Goal: Task Accomplishment & Management: Complete application form

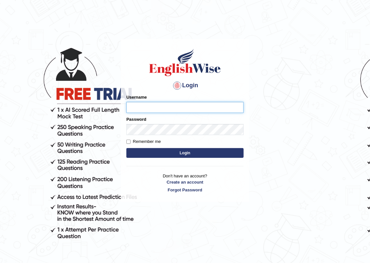
click at [139, 106] on input "Username" at bounding box center [184, 107] width 117 height 11
type input "neelamrani_parrmatta"
click at [190, 156] on button "Login" at bounding box center [184, 153] width 117 height 10
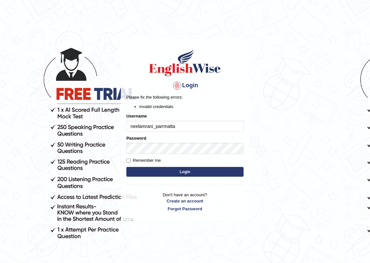
click at [189, 171] on button "Login" at bounding box center [184, 172] width 117 height 10
click at [162, 126] on input "neelamrani_parrmatta" at bounding box center [184, 126] width 117 height 11
click at [165, 126] on input "neelamrani_pararmatta" at bounding box center [184, 126] width 117 height 11
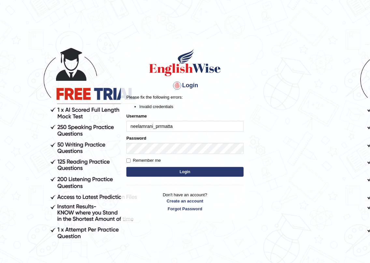
click at [177, 127] on input "neelamrani_prrmatta" at bounding box center [184, 126] width 117 height 11
type input "neelamrani_parramatta"
click at [190, 174] on button "Login" at bounding box center [184, 172] width 117 height 10
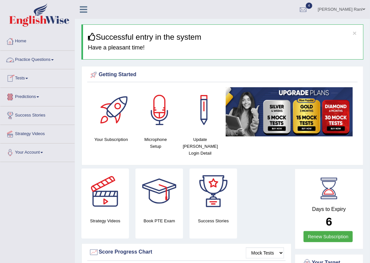
click at [19, 58] on link "Practice Questions" at bounding box center [37, 59] width 74 height 16
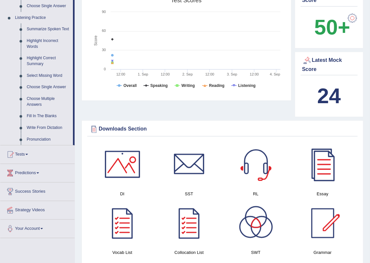
scroll to position [282, 0]
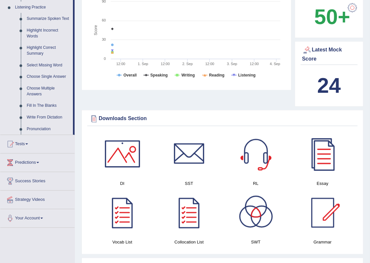
drag, startPoint x: 371, startPoint y: 65, endPoint x: 371, endPoint y: 130, distance: 65.1
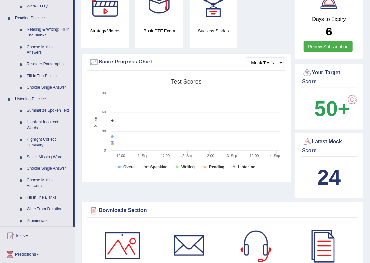
scroll to position [185, 0]
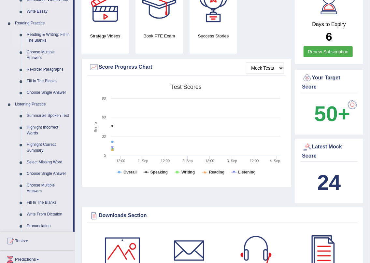
click at [38, 35] on link "Reading & Writing: Fill In The Blanks" at bounding box center [48, 37] width 49 height 17
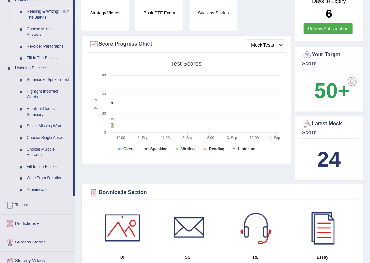
scroll to position [428, 0]
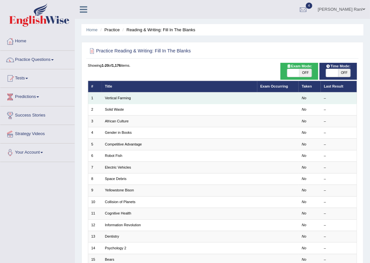
click at [151, 95] on td "Vertical Farming" at bounding box center [179, 97] width 155 height 11
click at [155, 98] on td "Vertical Farming" at bounding box center [179, 97] width 155 height 11
click at [111, 95] on td "Vertical Farming" at bounding box center [179, 97] width 155 height 11
click at [107, 97] on link "Vertical Farming" at bounding box center [118, 98] width 26 height 4
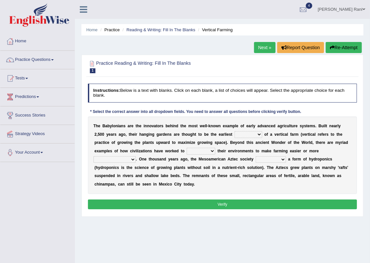
click at [260, 135] on select "prototype failure discredit protocol" at bounding box center [248, 134] width 28 height 7
click at [234, 131] on select "prototype failure discredit protocol" at bounding box center [248, 134] width 28 height 7
click at [259, 134] on select "prototype failure discredit protocol" at bounding box center [248, 134] width 28 height 7
select select "prototype"
click at [234, 131] on select "prototype failure discredit protocol" at bounding box center [248, 134] width 28 height 7
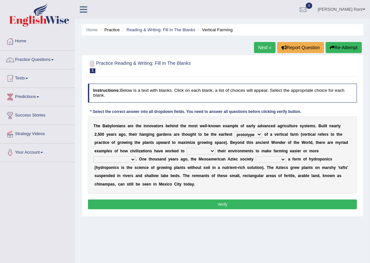
click at [213, 152] on select "manipulate escape respect disarrange" at bounding box center [200, 151] width 29 height 7
select select "respect"
click at [186, 148] on select "manipulate escape respect disarrange" at bounding box center [200, 151] width 29 height 7
click at [213, 151] on select "manipulate escape respect disarrange" at bounding box center [200, 151] width 29 height 7
click at [132, 159] on select "productive constructive connective counterproductive" at bounding box center [114, 159] width 42 height 7
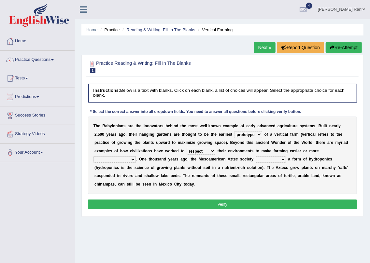
select select "counterproductive"
click at [93, 156] on select "productive constructive connective counterproductive" at bounding box center [114, 159] width 42 height 7
click at [283, 160] on select "domineered volunteered pioneered engineered" at bounding box center [270, 159] width 30 height 7
select select "pioneered"
click at [255, 156] on select "domineered volunteered pioneered engineered" at bounding box center [270, 159] width 30 height 7
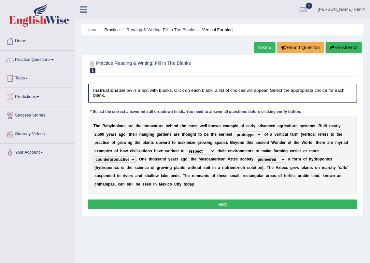
click at [212, 205] on button "Verify" at bounding box center [222, 203] width 269 height 9
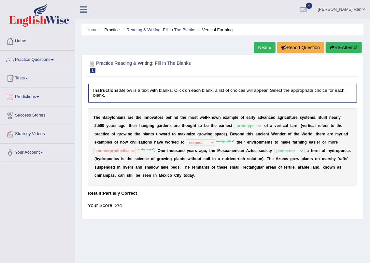
click at [256, 49] on link "Next »" at bounding box center [264, 47] width 21 height 11
click at [261, 46] on link "Next »" at bounding box center [264, 47] width 21 height 11
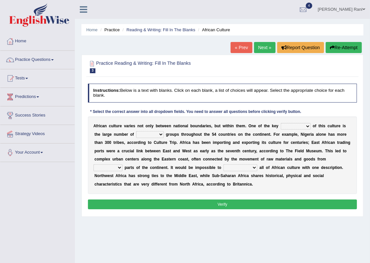
click at [234, 49] on link "« Prev" at bounding box center [240, 47] width 21 height 11
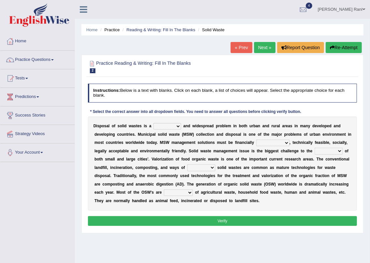
click at [178, 126] on select "slanting stinging stalling shafting" at bounding box center [167, 126] width 28 height 7
select select "shafting"
click at [153, 123] on select "slanting stinging stalling shafting" at bounding box center [167, 126] width 28 height 7
click at [286, 143] on select "unattainable sustainable objectionable treasonable" at bounding box center [272, 143] width 33 height 7
select select "unattainable"
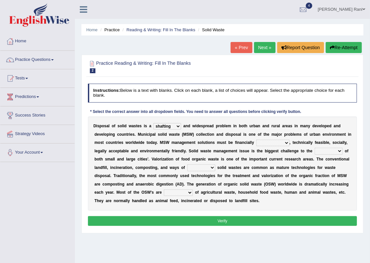
click at [256, 140] on select "unattainable sustainable objectionable treasonable" at bounding box center [272, 143] width 33 height 7
click at [341, 151] on select "plants culture authorities history" at bounding box center [328, 151] width 28 height 7
select select "culture"
click at [314, 148] on select "plants culture authorities history" at bounding box center [328, 151] width 28 height 7
click at [211, 168] on select "reserving preserving deserving handling" at bounding box center [201, 167] width 28 height 7
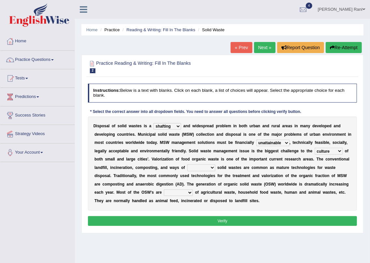
select select "preserving"
click at [187, 164] on select "reserving preserving deserving handling" at bounding box center [201, 167] width 28 height 7
click at [189, 193] on select "composed disposed composing disposing" at bounding box center [178, 192] width 29 height 7
select select "composing"
click at [164, 189] on select "composed disposed composing disposing" at bounding box center [178, 192] width 29 height 7
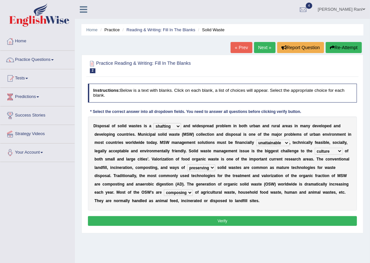
click at [227, 222] on button "Verify" at bounding box center [222, 220] width 269 height 9
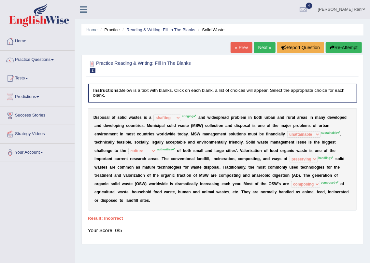
click at [257, 47] on link "Next »" at bounding box center [264, 47] width 21 height 11
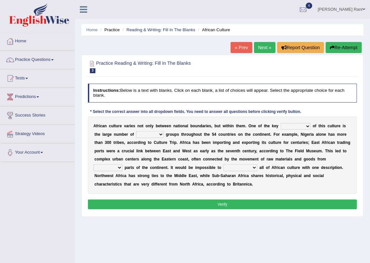
click at [307, 126] on select "conjectures features issues doubts" at bounding box center [296, 126] width 30 height 7
select select "issues"
click at [281, 123] on select "conjectures features issues doubts" at bounding box center [296, 126] width 30 height 7
click at [161, 135] on select "ethic ethnic eugenic epic" at bounding box center [150, 134] width 28 height 7
select select "ethic"
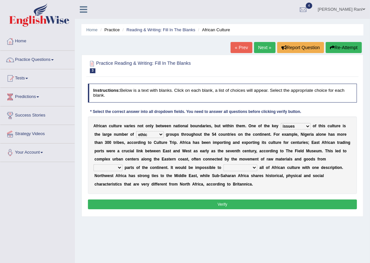
click at [136, 131] on select "ethic ethnic eugenic epic" at bounding box center [150, 134] width 28 height 7
click at [118, 169] on select "forelocked interlocked unlocked landlocked" at bounding box center [107, 167] width 29 height 7
select select "forelocked"
click at [93, 164] on select "forelocked interlocked unlocked landlocked" at bounding box center [107, 167] width 29 height 7
click at [254, 169] on select "characterize conceptualize symbolize synthesize" at bounding box center [240, 167] width 34 height 7
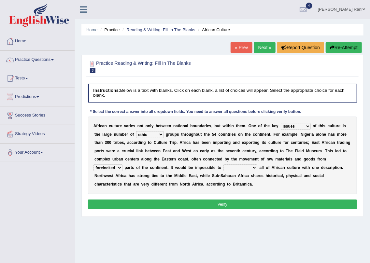
select select "characterize"
click at [223, 164] on select "characterize conceptualize symbolize synthesize" at bounding box center [240, 167] width 34 height 7
click at [228, 204] on button "Verify" at bounding box center [222, 203] width 269 height 9
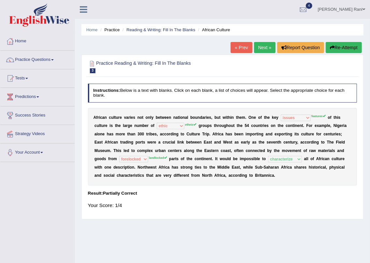
click at [262, 47] on link "Next »" at bounding box center [264, 47] width 21 height 11
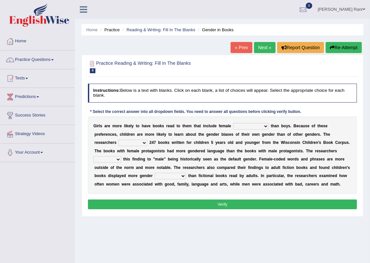
click at [242, 48] on link "« Prev" at bounding box center [240, 47] width 21 height 11
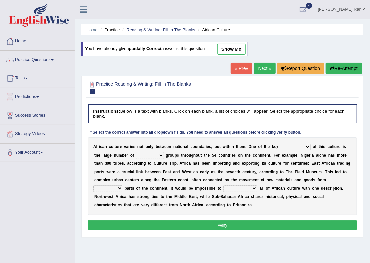
click at [243, 51] on link "show me" at bounding box center [231, 49] width 28 height 11
select select "issues"
select select "ethic"
select select "forelocked"
select select "characterize"
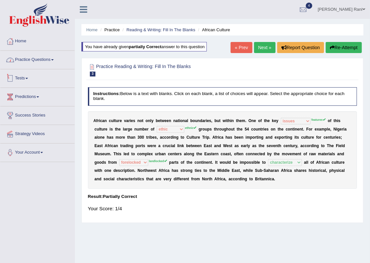
click at [23, 77] on link "Tests" at bounding box center [37, 77] width 74 height 16
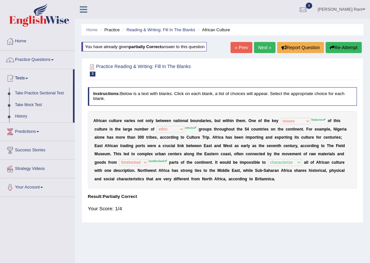
click at [19, 117] on link "History" at bounding box center [42, 117] width 61 height 12
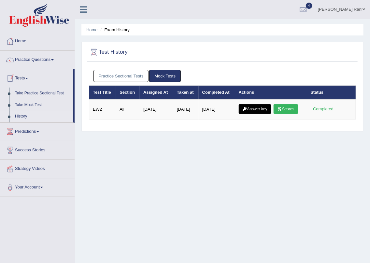
click at [107, 75] on link "Practice Sectional Tests" at bounding box center [120, 76] width 55 height 12
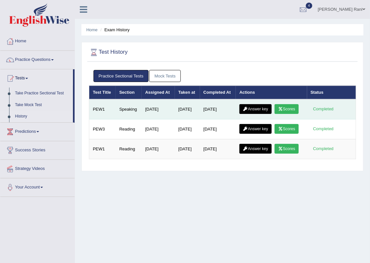
click at [255, 108] on link "Answer key" at bounding box center [255, 109] width 32 height 10
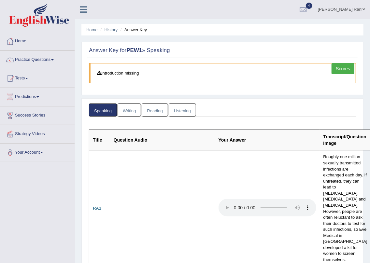
click at [345, 66] on link "Scores" at bounding box center [342, 68] width 23 height 11
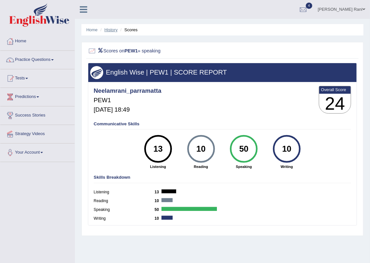
click at [111, 29] on link "History" at bounding box center [110, 29] width 13 height 5
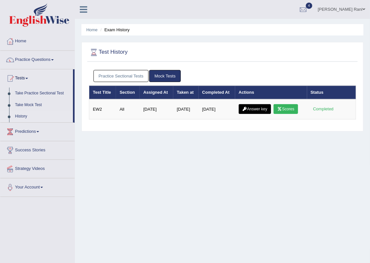
click at [121, 75] on link "Practice Sectional Tests" at bounding box center [120, 76] width 55 height 12
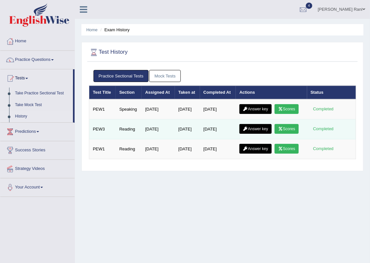
click at [289, 127] on link "Scores" at bounding box center [286, 129] width 24 height 10
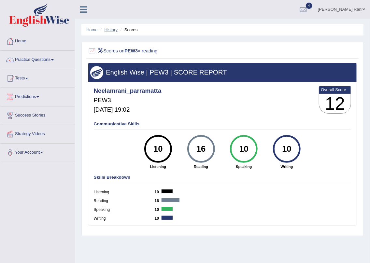
click at [110, 29] on link "History" at bounding box center [110, 29] width 13 height 5
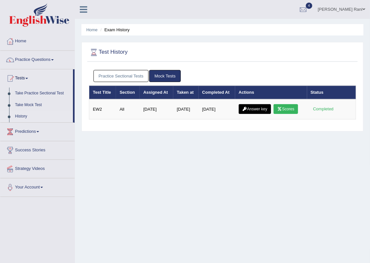
click at [115, 78] on link "Practice Sectional Tests" at bounding box center [120, 76] width 55 height 12
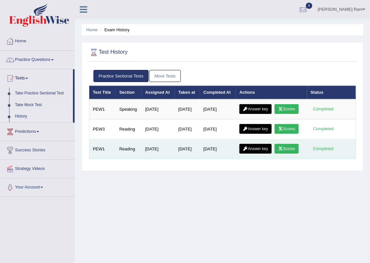
click at [283, 148] on icon at bounding box center [280, 149] width 5 height 4
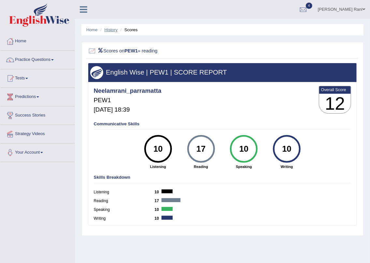
click at [107, 27] on link "History" at bounding box center [110, 29] width 13 height 5
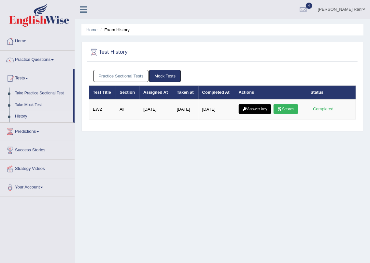
click at [117, 75] on link "Practice Sectional Tests" at bounding box center [120, 76] width 55 height 12
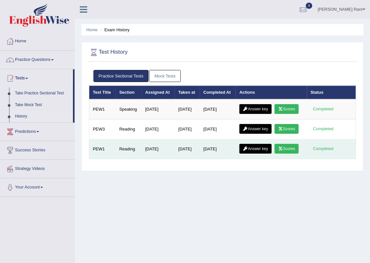
click at [257, 147] on link "Answer key" at bounding box center [255, 149] width 32 height 10
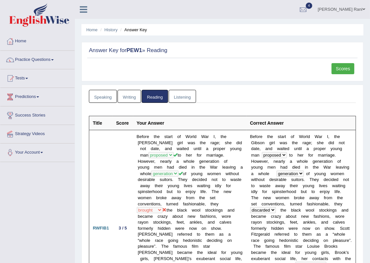
scroll to position [230, 0]
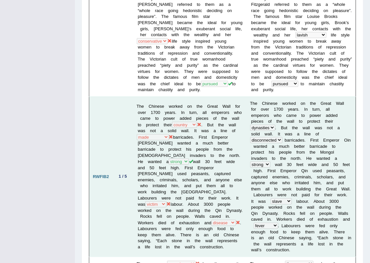
drag, startPoint x: 174, startPoint y: 120, endPoint x: 187, endPoint y: 120, distance: 13.3
click at [186, 119] on td "The Chinese worked on the Great Wall for over 1700 years. In turn, all emperors…" at bounding box center [189, 177] width 113 height 160
click at [186, 120] on td "The Chinese worked on the Great Wall for over 1700 years. In turn, all emperors…" at bounding box center [189, 177] width 113 height 160
drag, startPoint x: 186, startPoint y: 120, endPoint x: 191, endPoint y: 120, distance: 4.6
click at [176, 120] on td "The Chinese worked on the Great Wall for over 1700 years. In turn, all emperors…" at bounding box center [189, 177] width 113 height 160
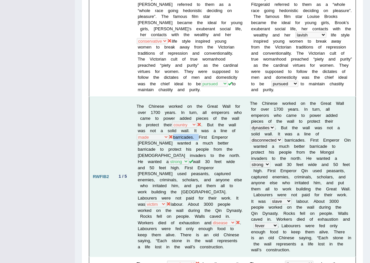
drag, startPoint x: 196, startPoint y: 129, endPoint x: 221, endPoint y: 131, distance: 25.5
click at [221, 131] on td "The Chinese worked on the Great Wall for over 1700 years. In turn, all emperors…" at bounding box center [189, 177] width 113 height 160
click at [218, 133] on td "The Chinese worked on the Great Wall for over 1700 years. In turn, all emperors…" at bounding box center [189, 177] width 113 height 160
drag, startPoint x: 222, startPoint y: 132, endPoint x: 200, endPoint y: 131, distance: 21.5
click at [200, 131] on td "The Chinese worked on the Great Wall for over 1700 years. In turn, all emperors…" at bounding box center [189, 177] width 113 height 160
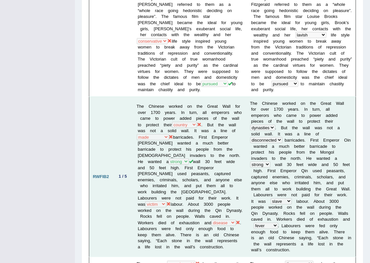
click at [196, 140] on td "The Chinese worked on the Great Wall for over 1700 years. In turn, all emperors…" at bounding box center [189, 177] width 113 height 160
drag, startPoint x: 189, startPoint y: 210, endPoint x: 167, endPoint y: 218, distance: 23.4
click at [167, 218] on td "The Chinese worked on the Great Wall for over 1700 years. In turn, all emperors…" at bounding box center [189, 177] width 113 height 160
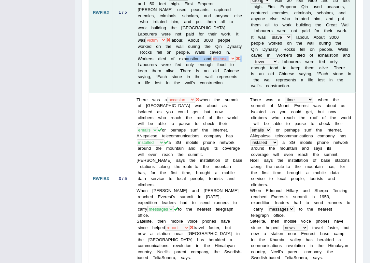
scroll to position [466, 0]
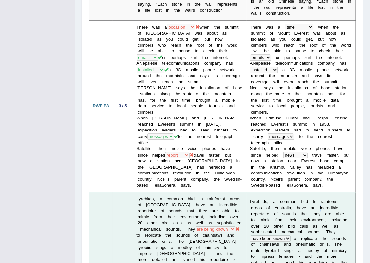
drag, startPoint x: 300, startPoint y: 154, endPoint x: 306, endPoint y: 196, distance: 42.3
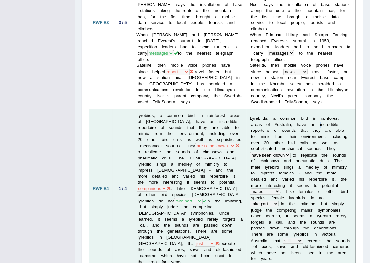
scroll to position [585, 0]
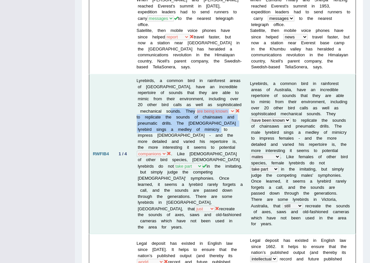
drag, startPoint x: 182, startPoint y: 100, endPoint x: 200, endPoint y: 116, distance: 24.4
click at [200, 116] on td "Lyrebirds, a common bird in rainforest areas of Australia, have an incredible r…" at bounding box center [189, 154] width 113 height 160
click at [193, 106] on td "Lyrebirds, a common bird in rainforest areas of Australia, have an incredible r…" at bounding box center [189, 154] width 113 height 160
click at [194, 102] on td "Lyrebirds, a common bird in rainforest areas of Australia, have an incredible r…" at bounding box center [189, 154] width 113 height 160
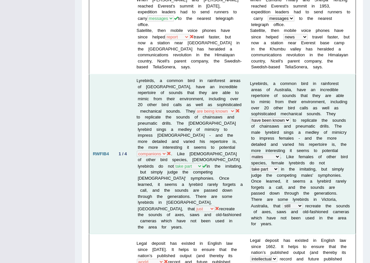
click at [182, 99] on td "Lyrebirds, a common bird in rainforest areas of Australia, have an incredible r…" at bounding box center [189, 154] width 113 height 160
drag, startPoint x: 184, startPoint y: 100, endPoint x: 235, endPoint y: 97, distance: 51.8
click at [235, 98] on td "Lyrebirds, a common bird in rainforest areas of Australia, have an incredible r…" at bounding box center [189, 154] width 113 height 160
click at [202, 124] on td "Lyrebirds, a common bird in rainforest areas of Australia, have an incredible r…" at bounding box center [189, 154] width 113 height 160
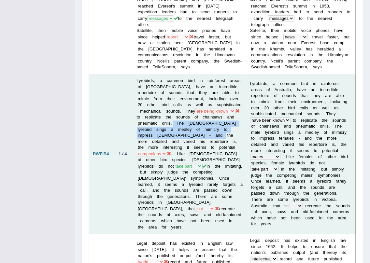
drag, startPoint x: 171, startPoint y: 113, endPoint x: 188, endPoint y: 122, distance: 19.4
click at [188, 122] on td "Lyrebirds, a common bird in rainforest areas of Australia, have an incredible r…" at bounding box center [189, 154] width 113 height 160
click at [192, 117] on td "Lyrebirds, a common bird in rainforest areas of Australia, have an incredible r…" at bounding box center [189, 154] width 113 height 160
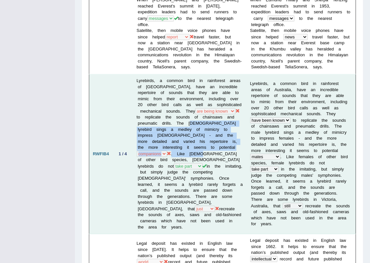
drag, startPoint x: 187, startPoint y: 111, endPoint x: 229, endPoint y: 136, distance: 49.6
click at [229, 137] on td "Lyrebirds, a common bird in rainforest areas of Australia, have an incredible r…" at bounding box center [189, 154] width 113 height 160
click at [191, 132] on td "Lyrebirds, a common bird in rainforest areas of Australia, have an incredible r…" at bounding box center [189, 154] width 113 height 160
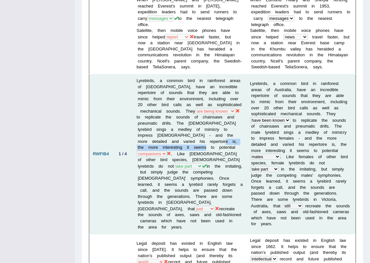
click at [193, 138] on td "Lyrebirds, a common bird in rainforest areas of Australia, have an incredible r…" at bounding box center [189, 154] width 113 height 160
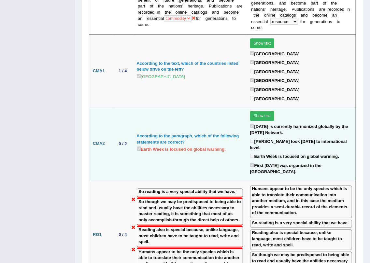
scroll to position [973, 0]
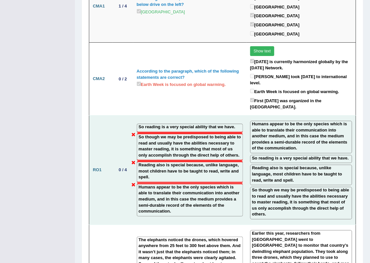
click at [169, 134] on label "So though we may be predisposed to being able to read and usually have the abil…" at bounding box center [190, 146] width 102 height 24
drag, startPoint x: 186, startPoint y: 148, endPoint x: 181, endPoint y: 124, distance: 24.8
click at [186, 184] on label "Humans appear to be the only species which is able to translate their communica…" at bounding box center [190, 199] width 102 height 30
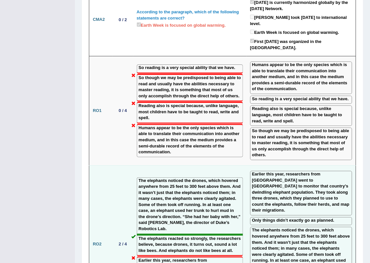
scroll to position [1061, 0]
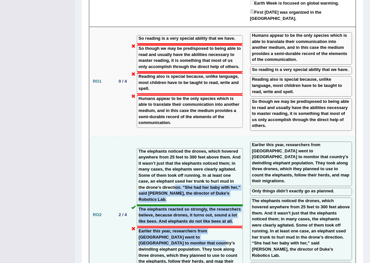
drag, startPoint x: 175, startPoint y: 195, endPoint x: 191, endPoint y: 133, distance: 63.8
click at [191, 136] on td "The elephants noticed the drones, which hovered anywhere from 25 feet to 300 fe…" at bounding box center [189, 215] width 113 height 158
click at [168, 205] on div "The elephants reacted so strongly, the researchers believe, because drones, it …" at bounding box center [190, 216] width 106 height 22
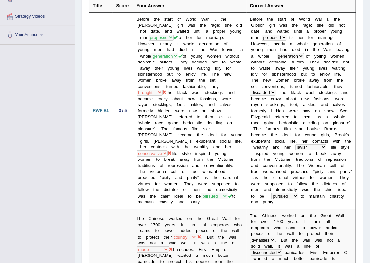
scroll to position [0, 0]
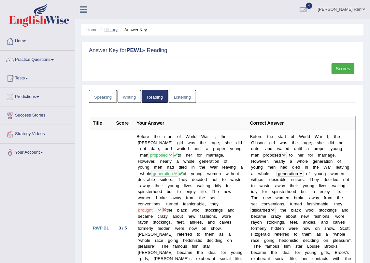
click at [107, 28] on link "History" at bounding box center [110, 29] width 13 height 5
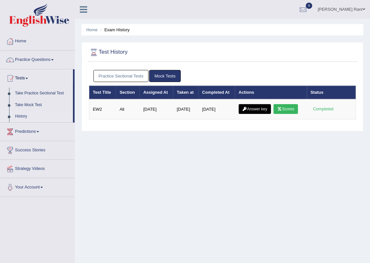
click at [120, 77] on link "Practice Sectional Tests" at bounding box center [120, 76] width 55 height 12
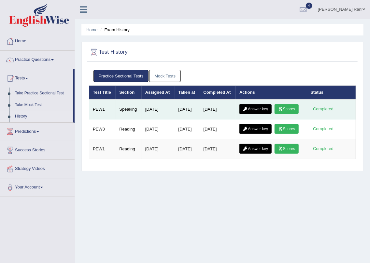
click at [289, 106] on link "Scores" at bounding box center [286, 109] width 24 height 10
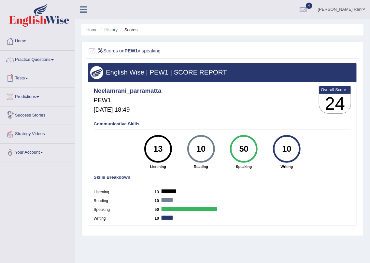
click at [39, 98] on link "Predictions" at bounding box center [37, 96] width 74 height 16
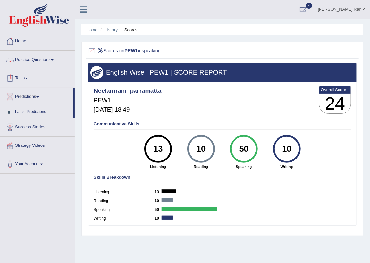
click at [32, 59] on link "Practice Questions" at bounding box center [37, 59] width 74 height 16
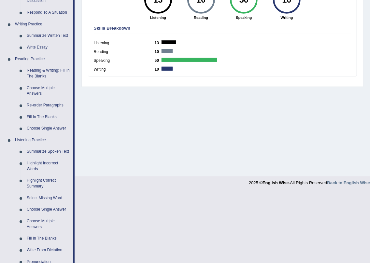
scroll to position [166, 0]
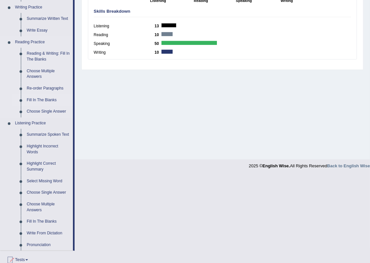
click at [46, 88] on link "Re-order Paragraphs" at bounding box center [48, 89] width 49 height 12
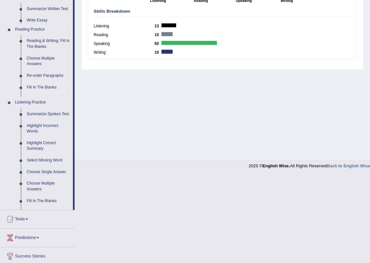
scroll to position [133, 0]
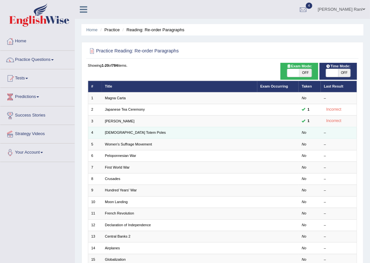
click at [141, 136] on td "[DEMOGRAPHIC_DATA] Totem Poles" at bounding box center [179, 132] width 155 height 11
click at [106, 132] on link "Native American Totem Poles" at bounding box center [135, 133] width 61 height 4
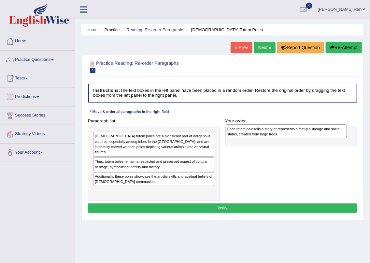
drag, startPoint x: 117, startPoint y: 171, endPoint x: 274, endPoint y: 130, distance: 162.4
click at [274, 130] on div "Each totem pole tells a story or represents a family's lineage and social statu…" at bounding box center [286, 131] width 121 height 14
drag, startPoint x: 251, startPoint y: 142, endPoint x: 244, endPoint y: 139, distance: 7.7
click at [244, 139] on div "Each totem pole tells a story or represents a family's lineage and social statu…" at bounding box center [285, 134] width 118 height 14
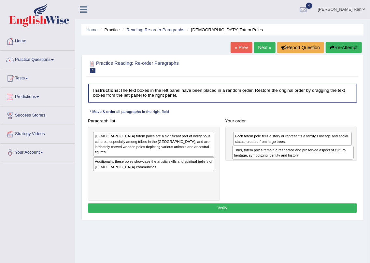
drag, startPoint x: 101, startPoint y: 156, endPoint x: 266, endPoint y: 155, distance: 165.0
click at [266, 155] on div "Thus, totem poles remain a respected and preserved aspect of cultural heritage,…" at bounding box center [292, 153] width 121 height 14
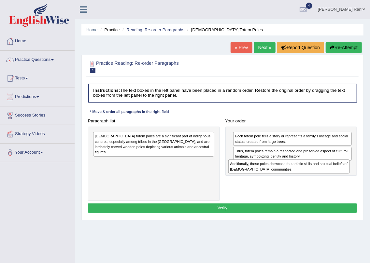
drag, startPoint x: 170, startPoint y: 161, endPoint x: 330, endPoint y: 176, distance: 161.2
click at [330, 176] on div "Paragraph list Native American totem poles are a significant part of indigenous…" at bounding box center [222, 158] width 275 height 85
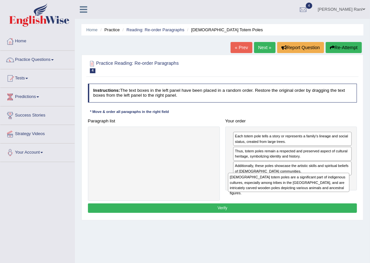
drag, startPoint x: 111, startPoint y: 136, endPoint x: 272, endPoint y: 186, distance: 169.2
click at [271, 186] on div "Native American totem poles are a significant part of indigenous cultures, espe…" at bounding box center [288, 182] width 121 height 19
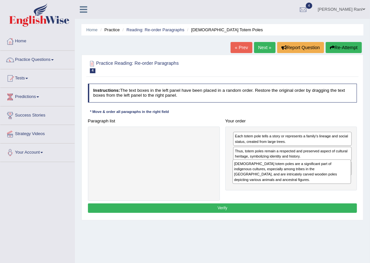
drag, startPoint x: 286, startPoint y: 185, endPoint x: 286, endPoint y: 176, distance: 9.1
click at [286, 176] on div "Native American totem poles are a significant part of indigenous cultures, espe…" at bounding box center [291, 171] width 118 height 24
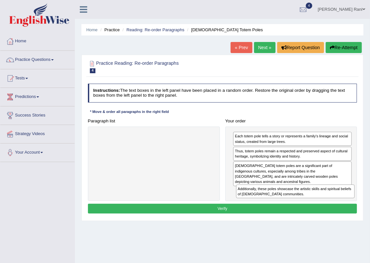
drag, startPoint x: 281, startPoint y: 171, endPoint x: 283, endPoint y: 207, distance: 36.2
click at [283, 207] on div "Instructions: The text boxes in the left panel have been placed in a random ord…" at bounding box center [222, 149] width 272 height 137
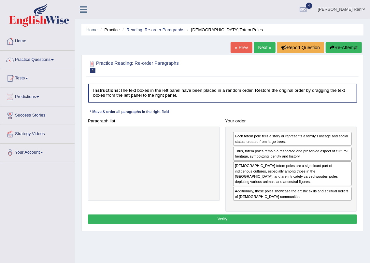
click at [233, 218] on button "Verify" at bounding box center [222, 218] width 269 height 9
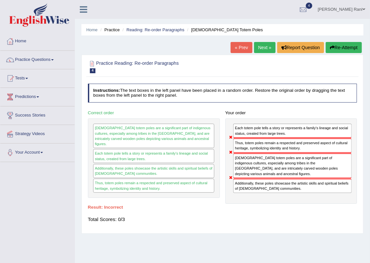
click at [236, 50] on link "« Prev" at bounding box center [240, 47] width 21 height 11
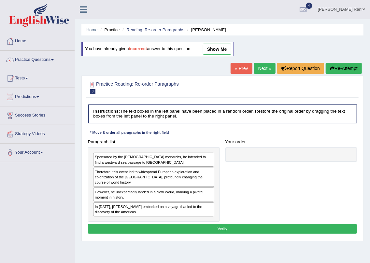
click at [234, 66] on link "« Prev" at bounding box center [240, 68] width 21 height 11
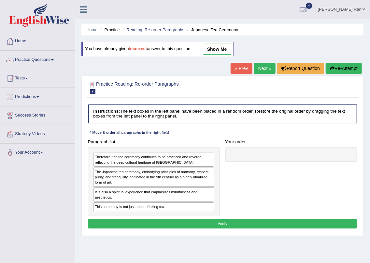
click at [234, 66] on link "« Prev" at bounding box center [240, 68] width 21 height 11
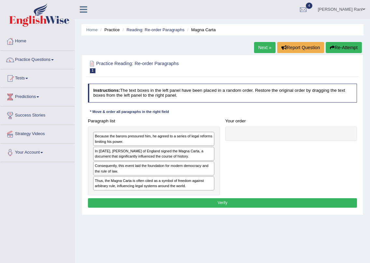
click at [234, 66] on h2 "Practice Reading: Re-order Paragraphs 1 Magna Carta" at bounding box center [171, 67] width 167 height 14
click at [262, 47] on link "Next »" at bounding box center [264, 47] width 21 height 11
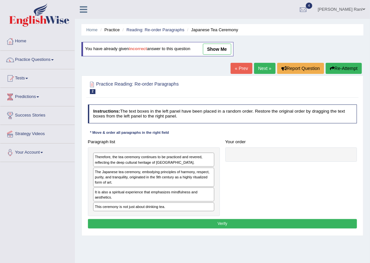
click at [236, 68] on link "« Prev" at bounding box center [240, 68] width 21 height 11
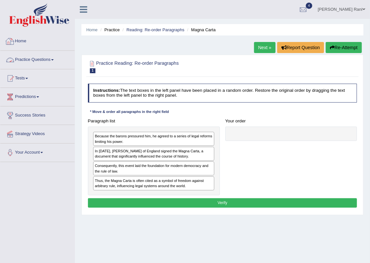
click at [35, 57] on link "Practice Questions" at bounding box center [37, 59] width 74 height 16
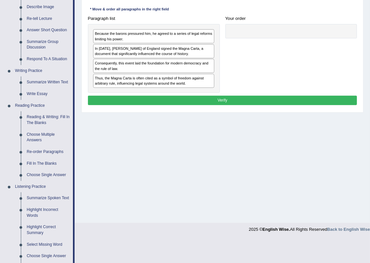
scroll to position [128, 0]
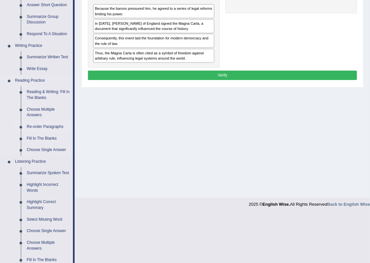
click at [39, 125] on link "Re-order Paragraphs" at bounding box center [48, 127] width 49 height 12
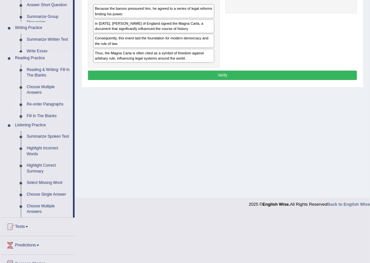
scroll to position [78, 0]
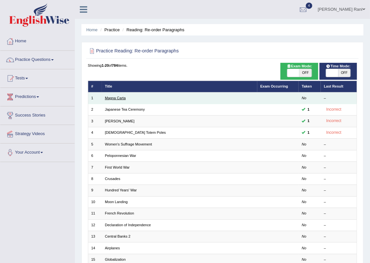
click at [105, 97] on link "Magna Carta" at bounding box center [115, 98] width 21 height 4
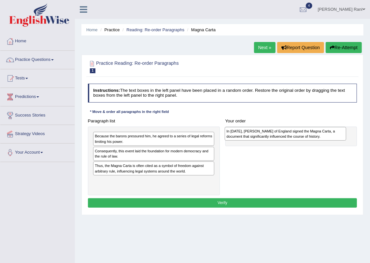
drag, startPoint x: 118, startPoint y: 153, endPoint x: 274, endPoint y: 135, distance: 157.2
click at [274, 135] on div "In [DATE], [PERSON_NAME] of England signed the Magna Carta, a document that sig…" at bounding box center [285, 134] width 121 height 14
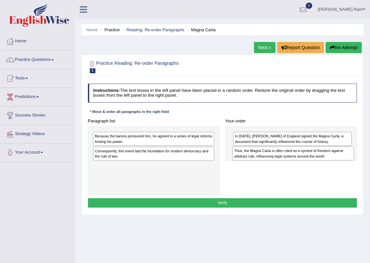
drag, startPoint x: 115, startPoint y: 170, endPoint x: 279, endPoint y: 160, distance: 164.4
click at [279, 160] on div "Thus, the Magna Carta is often cited as a symbol of freedom against arbitrary r…" at bounding box center [292, 153] width 121 height 14
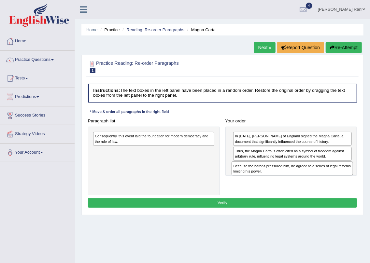
drag, startPoint x: 153, startPoint y: 136, endPoint x: 318, endPoint y: 173, distance: 169.4
click at [318, 173] on div "Because the barons pressured him, he agreed to a series of legal reforms limiti…" at bounding box center [291, 168] width 121 height 14
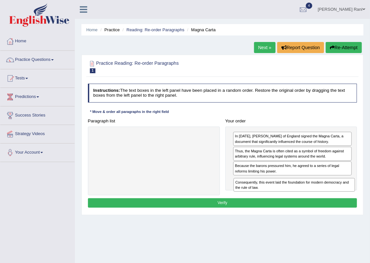
drag, startPoint x: 118, startPoint y: 141, endPoint x: 286, endPoint y: 197, distance: 176.9
click at [286, 198] on div "Instructions: The text boxes in the left panel have been placed in a random ord…" at bounding box center [222, 146] width 272 height 131
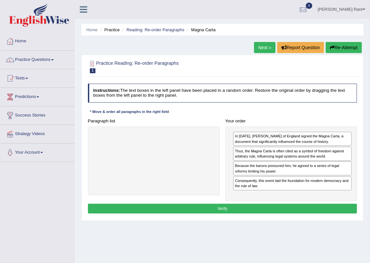
click at [234, 211] on button "Verify" at bounding box center [222, 208] width 269 height 9
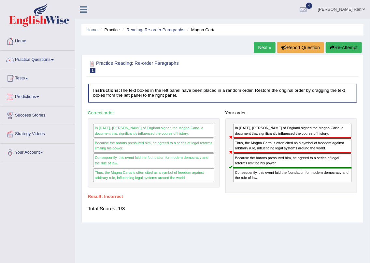
click at [267, 48] on link "Next »" at bounding box center [264, 47] width 21 height 11
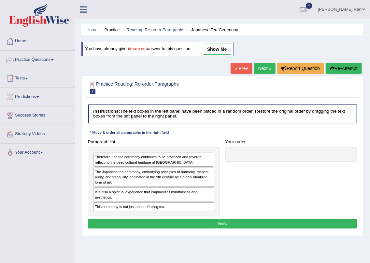
click at [241, 67] on link "« Prev" at bounding box center [240, 68] width 21 height 11
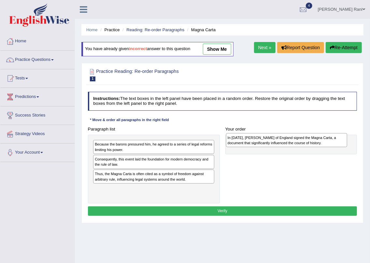
drag, startPoint x: 195, startPoint y: 158, endPoint x: 352, endPoint y: 139, distance: 158.8
click at [352, 139] on div "Paragraph list Because the barons pressured him, he agreed to a series of legal…" at bounding box center [222, 163] width 275 height 79
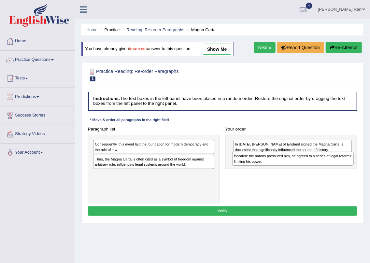
drag, startPoint x: 141, startPoint y: 146, endPoint x: 306, endPoint y: 163, distance: 165.8
click at [306, 163] on div "Because the barons pressured him, he agreed to a series of legal reforms limiti…" at bounding box center [292, 159] width 121 height 14
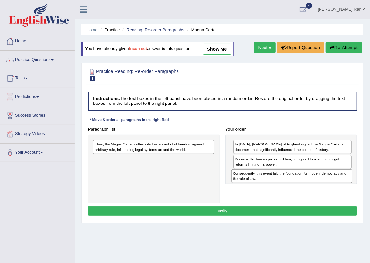
drag, startPoint x: 155, startPoint y: 149, endPoint x: 319, endPoint y: 186, distance: 167.9
click at [319, 186] on div "Paragraph list Consequently, this event laid the foundation for modern democrac…" at bounding box center [222, 163] width 275 height 79
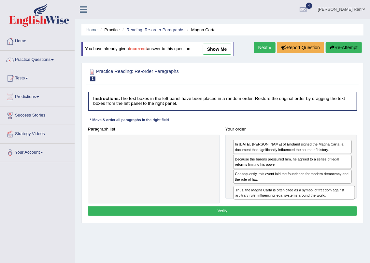
drag, startPoint x: 162, startPoint y: 150, endPoint x: 330, endPoint y: 207, distance: 176.6
click at [329, 207] on div "Instructions: The text boxes in the left panel have been placed in a random ord…" at bounding box center [222, 154] width 272 height 131
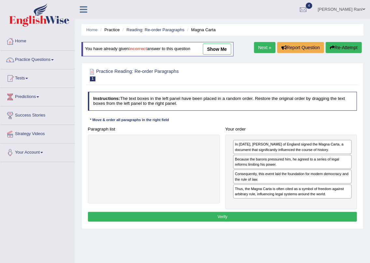
click at [216, 215] on button "Verify" at bounding box center [222, 216] width 269 height 9
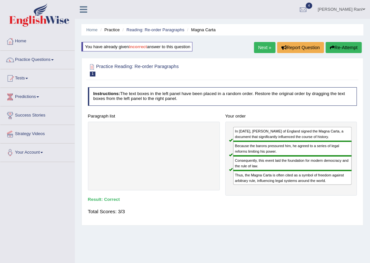
click at [258, 50] on link "Next »" at bounding box center [264, 47] width 21 height 11
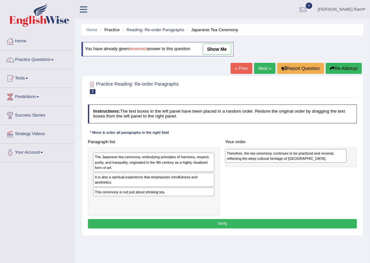
drag, startPoint x: 180, startPoint y: 158, endPoint x: 337, endPoint y: 156, distance: 156.5
click at [337, 156] on div "Therefore, the tea ceremony continues to be practiced and revered, reflecting t…" at bounding box center [285, 156] width 121 height 14
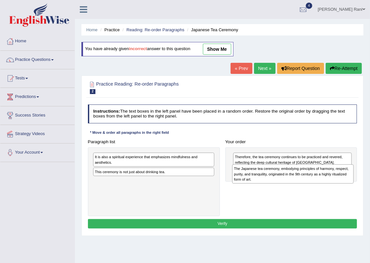
drag, startPoint x: 136, startPoint y: 160, endPoint x: 301, endPoint y: 177, distance: 165.8
click at [301, 177] on div "The Japanese tea ceremony, embodying principles of harmony, respect, purity, an…" at bounding box center [292, 173] width 121 height 19
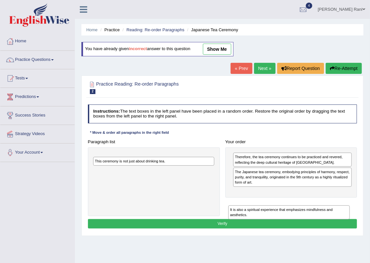
drag, startPoint x: 150, startPoint y: 159, endPoint x: 317, endPoint y: 211, distance: 174.3
click at [314, 215] on div "Paragraph list It is also a spiritual experience that emphasizes mindfulness an…" at bounding box center [222, 176] width 275 height 79
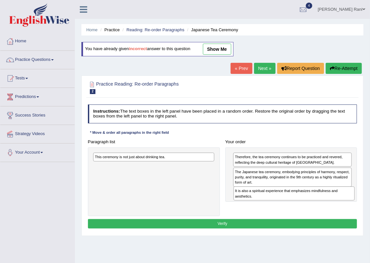
drag, startPoint x: 178, startPoint y: 158, endPoint x: 342, endPoint y: 202, distance: 170.4
click at [342, 202] on div "Paragraph list It is also a spiritual experience that emphasizes mindfulness an…" at bounding box center [222, 176] width 275 height 79
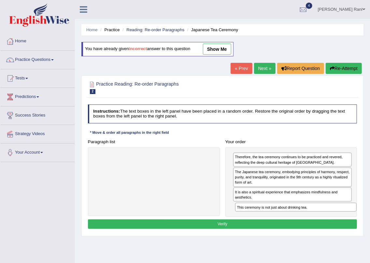
drag, startPoint x: 153, startPoint y: 158, endPoint x: 322, endPoint y: 220, distance: 179.6
click at [322, 220] on div "Instructions: The text boxes in the left panel have been placed in a random ord…" at bounding box center [222, 167] width 272 height 131
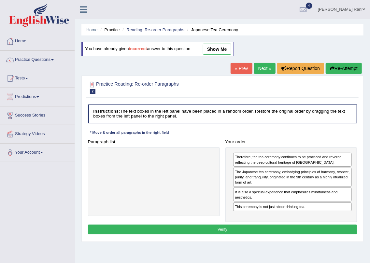
click at [235, 229] on button "Verify" at bounding box center [222, 229] width 269 height 9
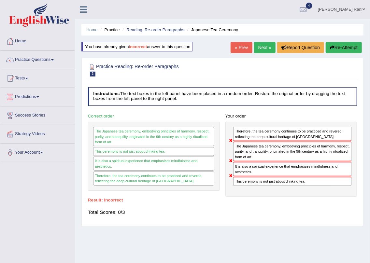
click at [231, 47] on link "« Prev" at bounding box center [240, 47] width 21 height 11
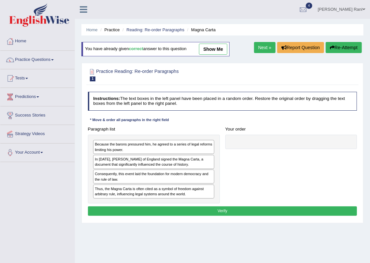
click at [254, 48] on link "Next »" at bounding box center [264, 47] width 21 height 11
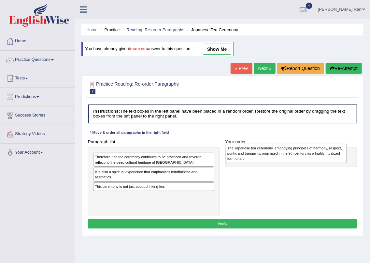
drag, startPoint x: 114, startPoint y: 180, endPoint x: 271, endPoint y: 158, distance: 158.8
click at [271, 158] on div "The Japanese tea ceremony, embodying principles of harmony, respect, purity, an…" at bounding box center [286, 153] width 121 height 19
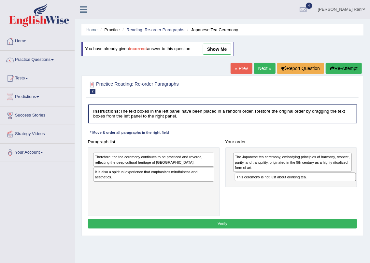
drag, startPoint x: 135, startPoint y: 187, endPoint x: 303, endPoint y: 184, distance: 168.0
click at [303, 184] on div "Paragraph list Therefore, the tea ceremony continues to be practiced and revere…" at bounding box center [222, 176] width 275 height 79
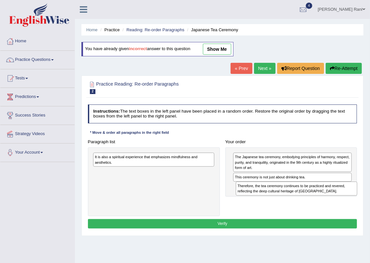
drag, startPoint x: 130, startPoint y: 164, endPoint x: 299, endPoint y: 201, distance: 173.1
click at [299, 201] on div "Paragraph list Therefore, the tea ceremony continues to be practiced and revere…" at bounding box center [222, 176] width 275 height 79
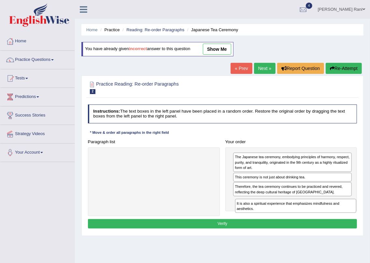
drag, startPoint x: 143, startPoint y: 158, endPoint x: 313, endPoint y: 215, distance: 179.7
click at [313, 215] on div "Paragraph list It is also a spiritual experience that emphasizes mindfulness an…" at bounding box center [222, 176] width 275 height 79
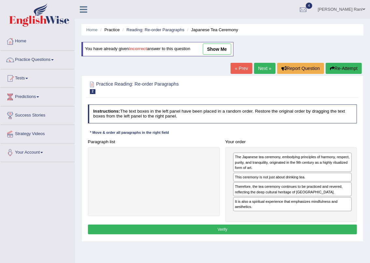
click at [227, 228] on button "Verify" at bounding box center [222, 229] width 269 height 9
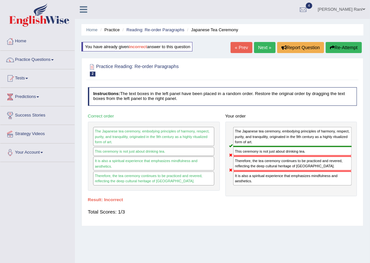
drag, startPoint x: 239, startPoint y: 173, endPoint x: 259, endPoint y: 160, distance: 23.3
click at [259, 160] on div "The Japanese tea ceremony, embodying principles of harmony, respect, purity, an…" at bounding box center [291, 159] width 132 height 75
click at [261, 50] on link "Next »" at bounding box center [264, 47] width 21 height 11
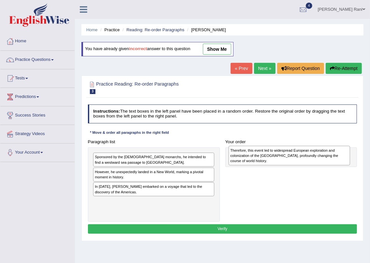
drag, startPoint x: 134, startPoint y: 179, endPoint x: 295, endPoint y: 159, distance: 162.0
click at [295, 159] on div "Therefore, this event led to widespread European exploration and colonization o…" at bounding box center [288, 155] width 121 height 19
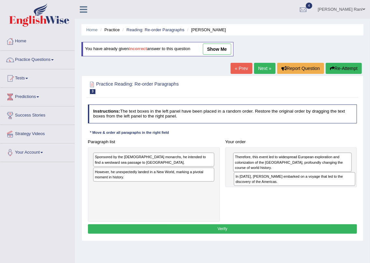
drag, startPoint x: 141, startPoint y: 186, endPoint x: 308, endPoint y: 182, distance: 167.0
click at [308, 182] on div "In [DATE], [PERSON_NAME] embarked on a voyage that led to the discovery of the …" at bounding box center [294, 179] width 121 height 14
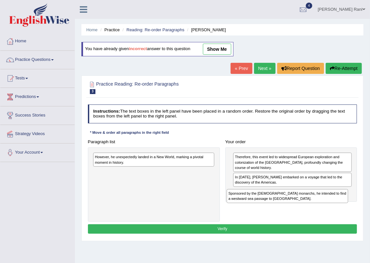
drag, startPoint x: 158, startPoint y: 160, endPoint x: 316, endPoint y: 206, distance: 164.6
click at [316, 206] on div "Paragraph list Sponsored by the [DEMOGRAPHIC_DATA] monarchs, he intended to fin…" at bounding box center [222, 179] width 275 height 85
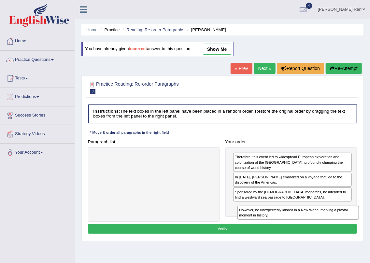
drag, startPoint x: 118, startPoint y: 157, endPoint x: 287, endPoint y: 220, distance: 180.6
click at [289, 221] on div "Instructions: The text boxes in the left panel have been placed in a random ord…" at bounding box center [222, 170] width 272 height 136
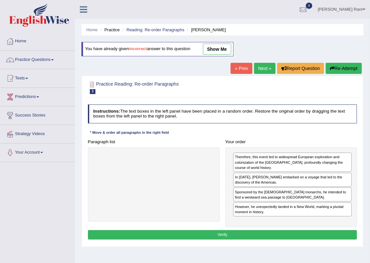
click at [218, 235] on button "Verify" at bounding box center [222, 234] width 269 height 9
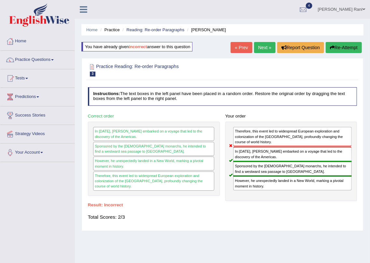
click at [263, 44] on div "Home Practice Reading: Re-order Paragraphs Christopher Columbus You have alread…" at bounding box center [222, 162] width 295 height 325
click at [263, 44] on link "Next »" at bounding box center [264, 47] width 21 height 11
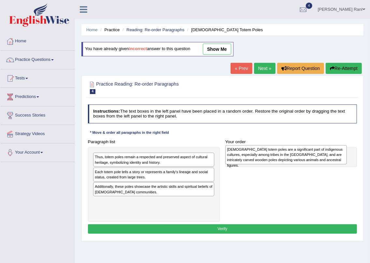
drag, startPoint x: 129, startPoint y: 166, endPoint x: 286, endPoint y: 159, distance: 157.0
click at [286, 159] on div "[DEMOGRAPHIC_DATA] totem poles are a significant part of indigenous cultures, e…" at bounding box center [285, 154] width 121 height 19
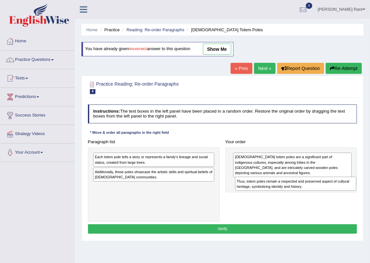
drag, startPoint x: 166, startPoint y: 158, endPoint x: 334, endPoint y: 189, distance: 171.1
click at [334, 189] on div "Thus, totem poles remain a respected and preserved aspect of cultural heritage,…" at bounding box center [295, 184] width 121 height 14
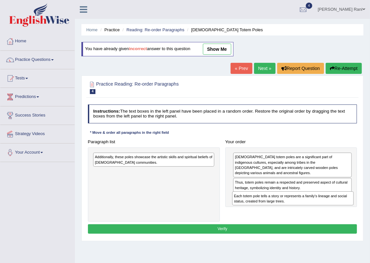
drag, startPoint x: 144, startPoint y: 157, endPoint x: 309, endPoint y: 204, distance: 171.7
click at [309, 204] on div "Each totem pole tells a story or represents a family's lineage and social statu…" at bounding box center [292, 198] width 121 height 14
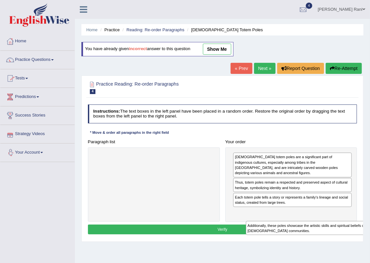
drag, startPoint x: 107, startPoint y: 159, endPoint x: 278, endPoint y: 235, distance: 186.6
click at [281, 237] on div "Instructions: The text boxes in the left panel have been placed in a random ord…" at bounding box center [222, 170] width 272 height 137
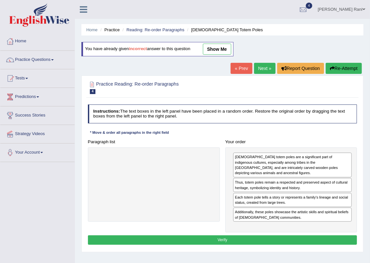
click at [241, 241] on button "Verify" at bounding box center [222, 239] width 269 height 9
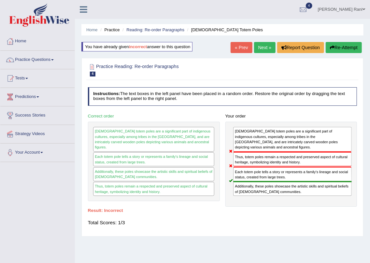
click at [261, 45] on link "Next »" at bounding box center [264, 47] width 21 height 11
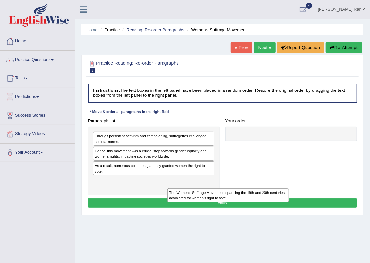
drag, startPoint x: 129, startPoint y: 184, endPoint x: 221, endPoint y: 227, distance: 101.3
click at [214, 214] on div "Practice Reading: Re-order Paragraphs 5 Women's Suffrage Movement Instructions:…" at bounding box center [222, 135] width 282 height 160
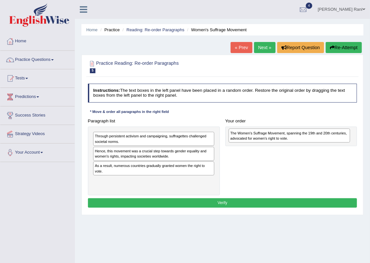
drag, startPoint x: 176, startPoint y: 184, endPoint x: 337, endPoint y: 139, distance: 167.0
click at [337, 139] on div "The Women's Suffrage Movement, spanning the 19th and 20th centuries, advocated …" at bounding box center [288, 136] width 121 height 14
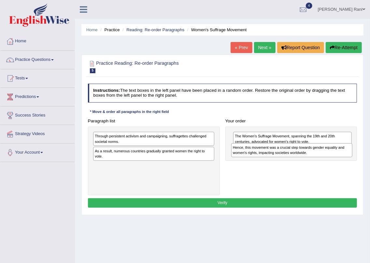
drag, startPoint x: 123, startPoint y: 157, endPoint x: 287, endPoint y: 158, distance: 163.7
click at [287, 158] on div "Paragraph list Through persistent activism and campaigning, suffragettes challe…" at bounding box center [222, 155] width 275 height 79
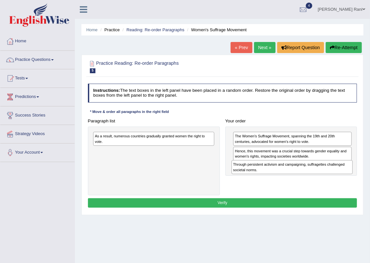
drag, startPoint x: 143, startPoint y: 142, endPoint x: 307, endPoint y: 178, distance: 168.0
click at [307, 178] on div "Paragraph list Through persistent activism and campaigning, suffragettes challe…" at bounding box center [222, 155] width 275 height 79
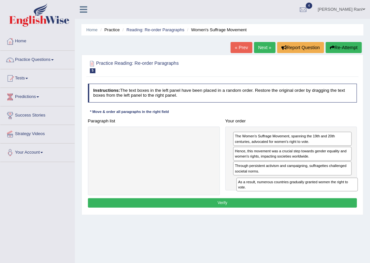
drag, startPoint x: 150, startPoint y: 141, endPoint x: 320, endPoint y: 197, distance: 179.1
click at [320, 197] on div "Instructions: The text boxes in the left panel have been placed in a random ord…" at bounding box center [222, 146] width 272 height 131
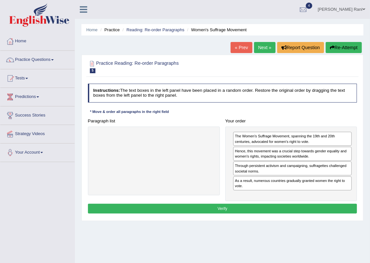
click at [221, 209] on button "Verify" at bounding box center [222, 208] width 269 height 9
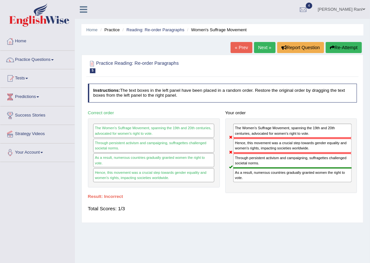
click at [238, 46] on link "« Prev" at bounding box center [240, 47] width 21 height 11
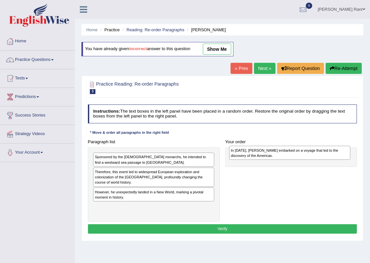
drag, startPoint x: 133, startPoint y: 211, endPoint x: 294, endPoint y: 157, distance: 170.4
click at [294, 157] on div "In [DATE], [PERSON_NAME] embarked on a voyage that led to the discovery of the …" at bounding box center [289, 153] width 121 height 14
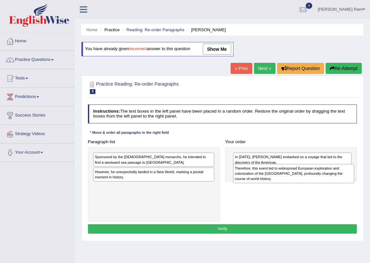
drag, startPoint x: 184, startPoint y: 182, endPoint x: 350, endPoint y: 183, distance: 166.0
click at [350, 183] on div "Paragraph list Sponsored by the [DEMOGRAPHIC_DATA] monarchs, he intended to fin…" at bounding box center [222, 179] width 275 height 85
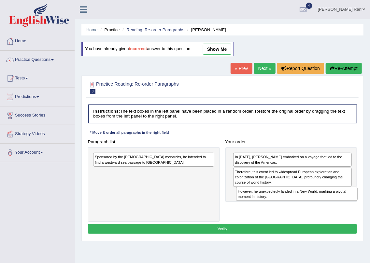
drag, startPoint x: 171, startPoint y: 172, endPoint x: 340, endPoint y: 201, distance: 171.9
click at [340, 201] on div "Paragraph list Sponsored by the [DEMOGRAPHIC_DATA] monarchs, he intended to fin…" at bounding box center [222, 179] width 275 height 85
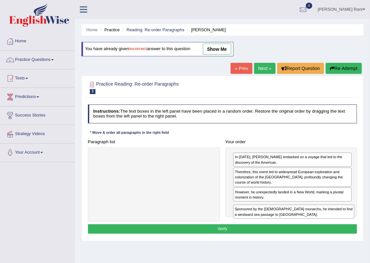
drag, startPoint x: 165, startPoint y: 163, endPoint x: 332, endPoint y: 226, distance: 178.5
click at [332, 226] on div "Instructions: The text boxes in the left panel have been placed in a random ord…" at bounding box center [222, 170] width 272 height 136
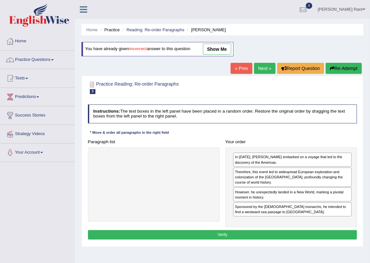
click at [226, 234] on button "Verify" at bounding box center [222, 234] width 269 height 9
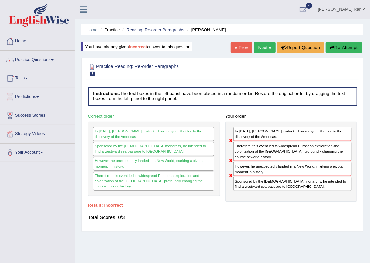
click at [265, 46] on link "Next »" at bounding box center [264, 47] width 21 height 11
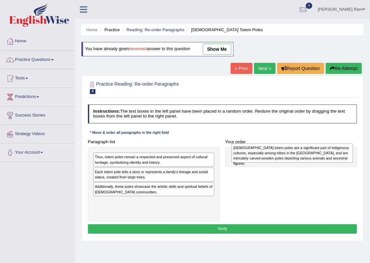
drag, startPoint x: 182, startPoint y: 161, endPoint x: 346, endPoint y: 153, distance: 164.6
click at [346, 153] on div "Native American totem poles are a significant part of indigenous cultures, espe…" at bounding box center [291, 153] width 121 height 19
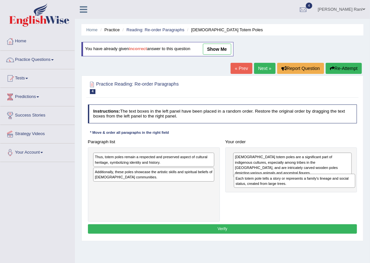
drag, startPoint x: 146, startPoint y: 178, endPoint x: 313, endPoint y: 191, distance: 167.5
click at [313, 191] on div "Paragraph list Thus, totem poles remain a respected and preserved aspect of cul…" at bounding box center [222, 179] width 275 height 85
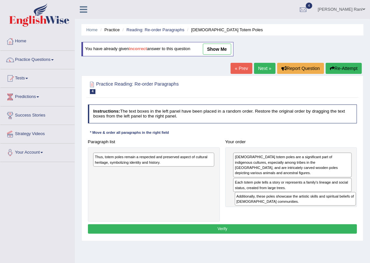
drag, startPoint x: 112, startPoint y: 174, endPoint x: 280, endPoint y: 208, distance: 171.4
click at [280, 208] on div "Paragraph list Thus, totem poles remain a respected and preserved aspect of cul…" at bounding box center [222, 179] width 275 height 85
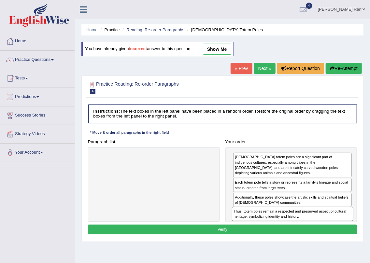
drag, startPoint x: 101, startPoint y: 156, endPoint x: 266, endPoint y: 223, distance: 177.7
click at [266, 223] on div "Instructions: The text boxes in the left panel have been placed in a random ord…" at bounding box center [222, 170] width 272 height 137
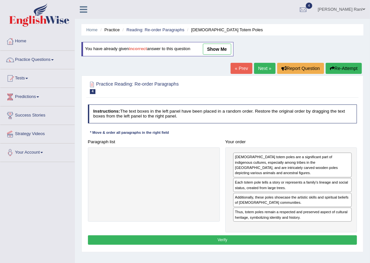
click at [226, 238] on button "Verify" at bounding box center [222, 239] width 269 height 9
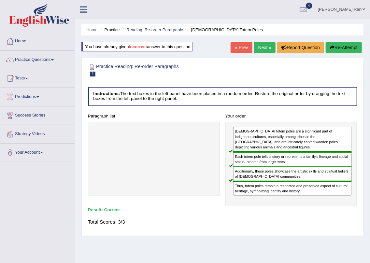
click at [259, 48] on link "Next »" at bounding box center [264, 47] width 21 height 11
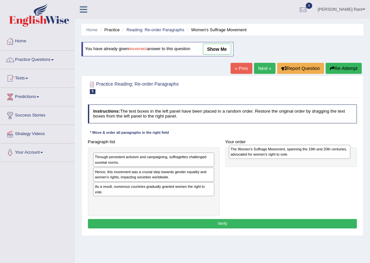
drag, startPoint x: 139, startPoint y: 208, endPoint x: 300, endPoint y: 157, distance: 168.9
click at [300, 157] on div "The Women's Suffrage Movement, spanning the 19th and 20th centuries, advocated …" at bounding box center [289, 152] width 121 height 14
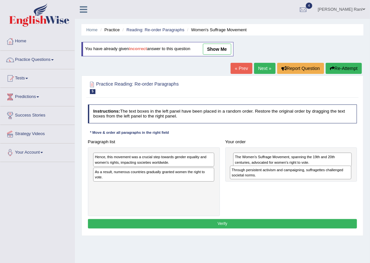
drag, startPoint x: 128, startPoint y: 161, endPoint x: 290, endPoint y: 179, distance: 163.4
click at [290, 179] on div "Through persistent activism and campaigning, suffragettes challenged societal n…" at bounding box center [290, 173] width 121 height 14
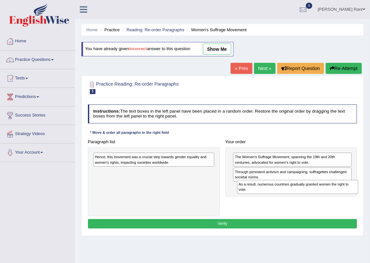
drag, startPoint x: 156, startPoint y: 175, endPoint x: 326, endPoint y: 195, distance: 171.7
click at [326, 195] on div "Paragraph list Hence, this movement was a crucial step towards gender equality …" at bounding box center [222, 176] width 275 height 79
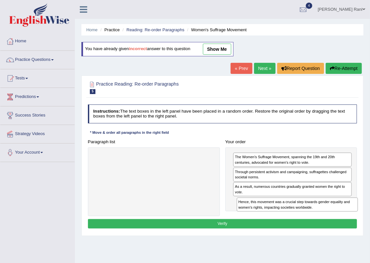
drag, startPoint x: 159, startPoint y: 155, endPoint x: 329, endPoint y: 211, distance: 179.1
click at [329, 211] on div "Hence, this movement was a crucial step towards gender equality and women's rig…" at bounding box center [297, 205] width 121 height 14
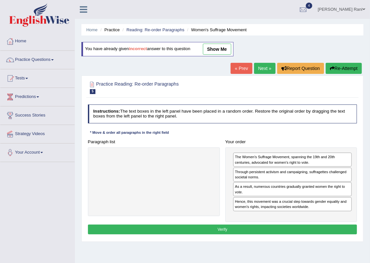
click at [225, 228] on button "Verify" at bounding box center [222, 229] width 269 height 9
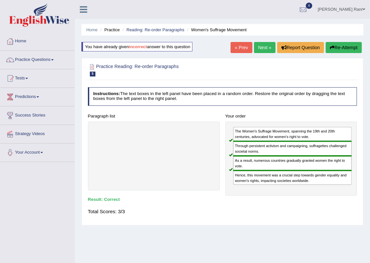
click at [258, 51] on link "Next »" at bounding box center [264, 47] width 21 height 11
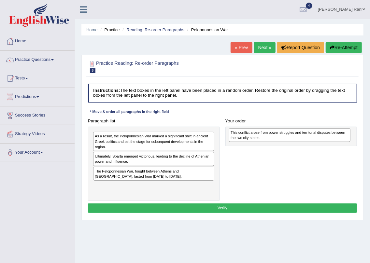
drag, startPoint x: 133, startPoint y: 139, endPoint x: 294, endPoint y: 137, distance: 161.1
click at [294, 137] on div "This conflict arose from power struggles and territorial disputes between the t…" at bounding box center [289, 135] width 121 height 14
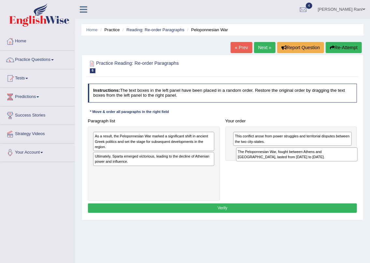
drag, startPoint x: 176, startPoint y: 171, endPoint x: 346, endPoint y: 157, distance: 170.1
click at [346, 157] on div "The Peloponnesian War, fought between Athens and Sparta, lasted from 431 to 404…" at bounding box center [296, 154] width 121 height 14
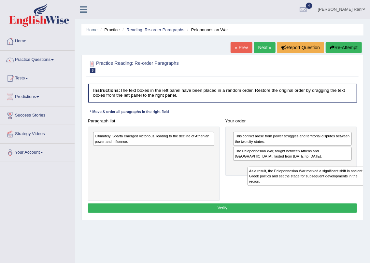
drag, startPoint x: 132, startPoint y: 144, endPoint x: 299, endPoint y: 182, distance: 171.3
click at [303, 183] on div "Paragraph list As a result, the Peloponnesian War marked a significant shift in…" at bounding box center [222, 158] width 275 height 85
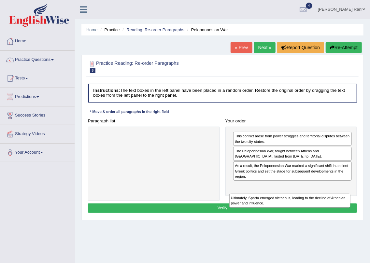
drag, startPoint x: 185, startPoint y: 139, endPoint x: 349, endPoint y: 208, distance: 177.9
click at [349, 209] on div "Instructions: The text boxes in the left panel have been placed in a random ord…" at bounding box center [222, 149] width 272 height 136
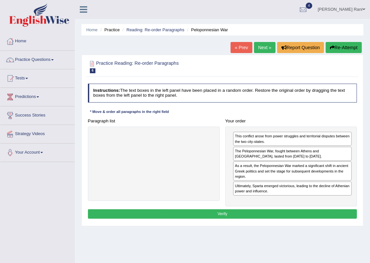
click at [222, 215] on button "Verify" at bounding box center [222, 213] width 269 height 9
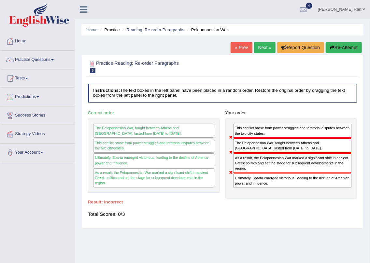
click at [261, 46] on link "Next »" at bounding box center [264, 47] width 21 height 11
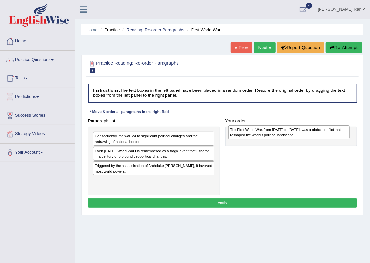
drag, startPoint x: 126, startPoint y: 186, endPoint x: 286, endPoint y: 136, distance: 167.8
click at [286, 136] on div "The First World War, from 1914 to 1918, was a global conflict that reshaped the…" at bounding box center [288, 132] width 121 height 14
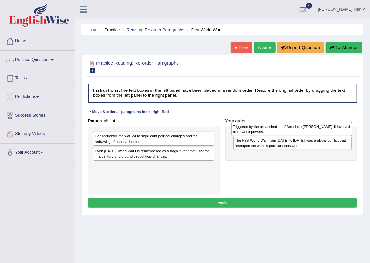
drag, startPoint x: 97, startPoint y: 169, endPoint x: 261, endPoint y: 131, distance: 168.1
click at [261, 131] on div "Triggered by the assassination of Archduke Franz Ferdinand, it involved most wo…" at bounding box center [291, 129] width 121 height 14
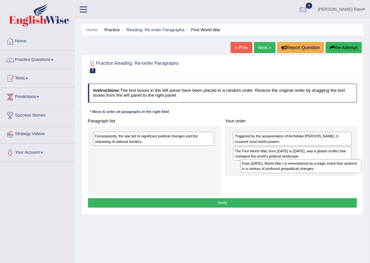
drag, startPoint x: 141, startPoint y: 156, endPoint x: 315, endPoint y: 176, distance: 175.6
click at [315, 176] on div "Paragraph list Consequently, the war led to significant political changes and t…" at bounding box center [222, 155] width 275 height 79
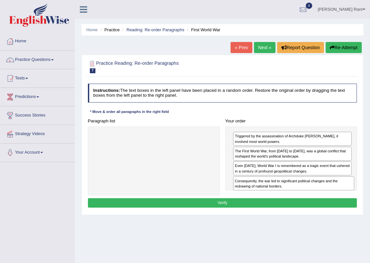
drag, startPoint x: 169, startPoint y: 140, endPoint x: 335, endPoint y: 195, distance: 175.0
click at [335, 195] on div "Paragraph list Consequently, the war led to significant political changes and t…" at bounding box center [222, 155] width 275 height 79
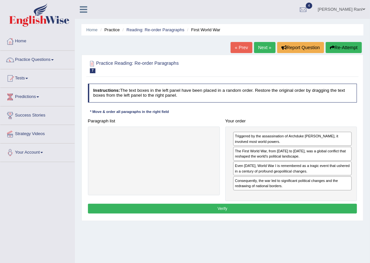
click at [230, 208] on button "Verify" at bounding box center [222, 208] width 269 height 9
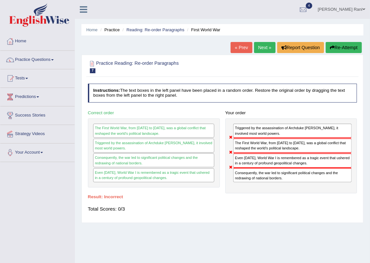
click at [242, 48] on link "« Prev" at bounding box center [240, 47] width 21 height 11
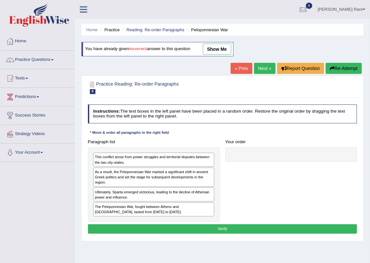
click at [263, 67] on link "Next »" at bounding box center [264, 68] width 21 height 11
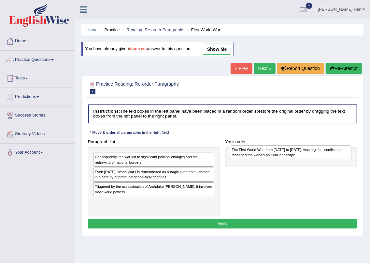
drag, startPoint x: 101, startPoint y: 206, endPoint x: 263, endPoint y: 156, distance: 170.0
click at [263, 156] on div "The First World War, from 1914 to 1918, was a global conflict that reshaped the…" at bounding box center [290, 152] width 121 height 14
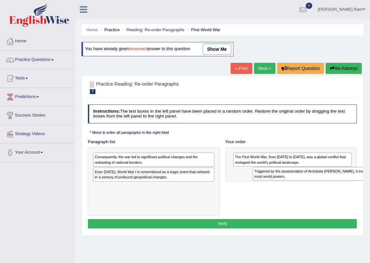
drag, startPoint x: 122, startPoint y: 189, endPoint x: 311, endPoint y: 179, distance: 189.4
click at [311, 179] on div "Triggered by the assassination of Archduke Franz Ferdinand, it involved most wo…" at bounding box center [313, 174] width 121 height 14
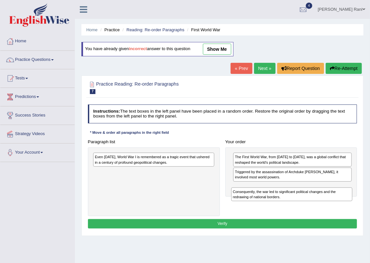
drag, startPoint x: 196, startPoint y: 161, endPoint x: 362, endPoint y: 203, distance: 171.5
click at [362, 203] on div "Practice Reading: Re-order Paragraphs 7 First World War Instructions: The text …" at bounding box center [222, 156] width 282 height 160
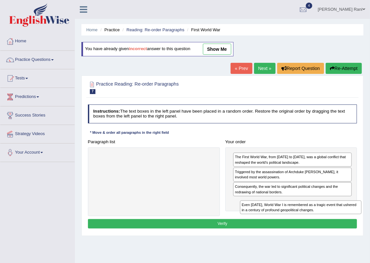
drag, startPoint x: 108, startPoint y: 158, endPoint x: 282, endPoint y: 217, distance: 183.8
click at [282, 217] on div "Instructions: The text boxes in the left panel have been placed in a random ord…" at bounding box center [222, 167] width 272 height 131
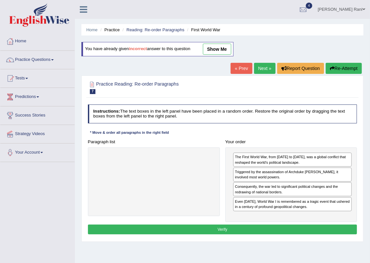
click at [235, 225] on button "Verify" at bounding box center [222, 229] width 269 height 9
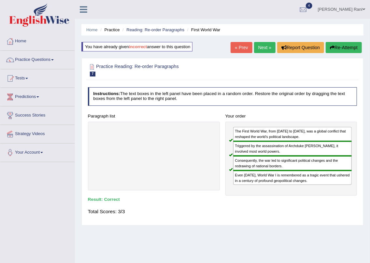
click at [264, 47] on link "Next »" at bounding box center [264, 47] width 21 height 11
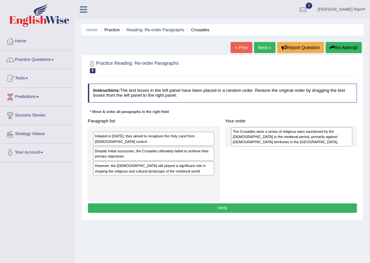
drag, startPoint x: 137, startPoint y: 172, endPoint x: 300, endPoint y: 140, distance: 166.8
click at [300, 140] on div "The Crusades were a series of religious wars sanctioned by the [DEMOGRAPHIC_DAT…" at bounding box center [291, 136] width 121 height 19
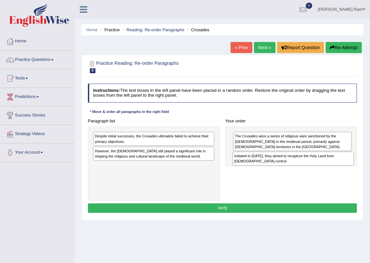
drag, startPoint x: 176, startPoint y: 143, endPoint x: 341, endPoint y: 169, distance: 167.4
click at [341, 169] on div "Paragraph list Initiated in [DATE], they aimed to recapture the Holy Land from …" at bounding box center [222, 158] width 275 height 85
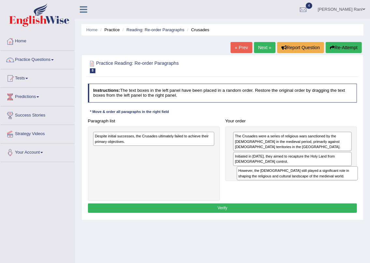
drag, startPoint x: 134, startPoint y: 154, endPoint x: 304, endPoint y: 182, distance: 172.6
click at [304, 182] on div "Paragraph list Despite initial successes, the Crusades ultimately failed to ach…" at bounding box center [222, 158] width 275 height 85
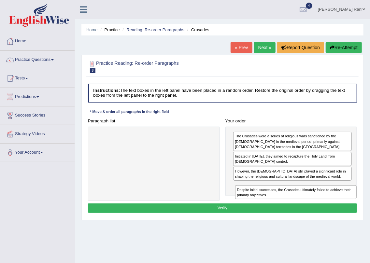
drag, startPoint x: 132, startPoint y: 132, endPoint x: 301, endPoint y: 198, distance: 180.9
click at [301, 198] on div "Despite initial successes, the Crusades ultimately failed to achieve their prim…" at bounding box center [295, 192] width 121 height 14
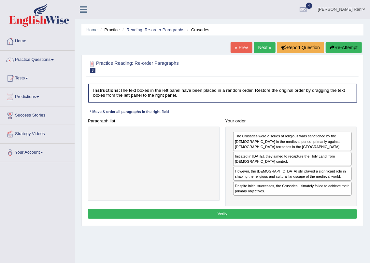
click at [230, 212] on button "Verify" at bounding box center [222, 213] width 269 height 9
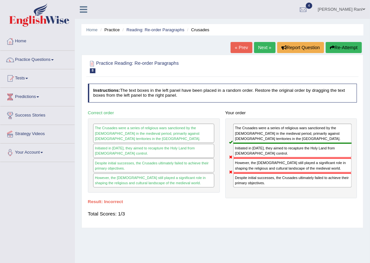
click at [265, 46] on link "Next »" at bounding box center [264, 47] width 21 height 11
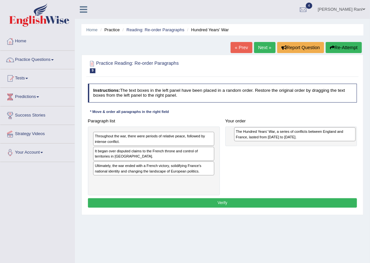
drag, startPoint x: 188, startPoint y: 180, endPoint x: 355, endPoint y: 133, distance: 173.7
click at [355, 133] on div "Paragraph list Throughout the war, there were periods of relative peace, follow…" at bounding box center [222, 155] width 275 height 79
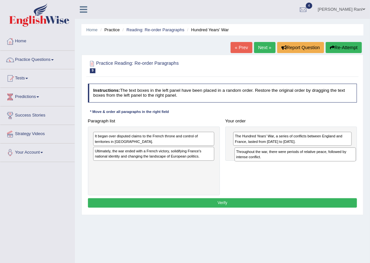
drag, startPoint x: 135, startPoint y: 139, endPoint x: 302, endPoint y: 160, distance: 168.9
click at [302, 160] on div "Throughout the war, there were periods of relative peace, followed by intense c…" at bounding box center [294, 154] width 121 height 14
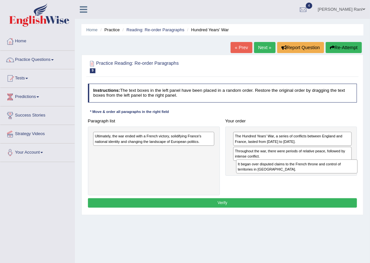
drag, startPoint x: 120, startPoint y: 137, endPoint x: 290, endPoint y: 172, distance: 173.2
click at [290, 172] on div "It began over disputed claims to the French throne and control of territories i…" at bounding box center [296, 166] width 121 height 14
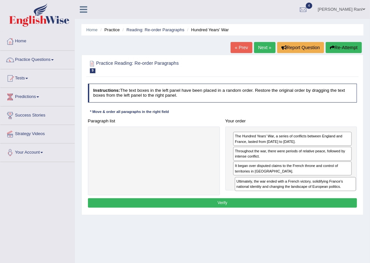
drag, startPoint x: 189, startPoint y: 138, endPoint x: 357, endPoint y: 194, distance: 177.0
click at [357, 194] on div "Paragraph list Ultimately, the war ended with a French victory, solidifying Fra…" at bounding box center [222, 155] width 275 height 79
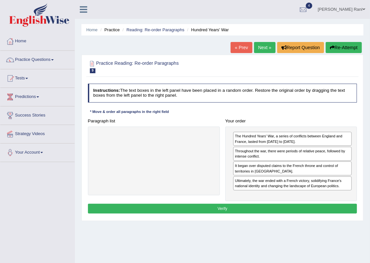
click at [226, 209] on button "Verify" at bounding box center [222, 208] width 269 height 9
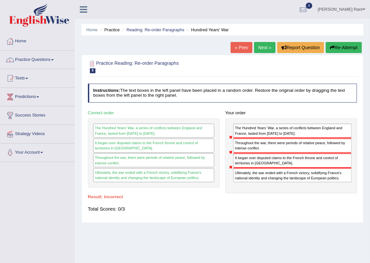
click at [255, 45] on link "Next »" at bounding box center [264, 47] width 21 height 11
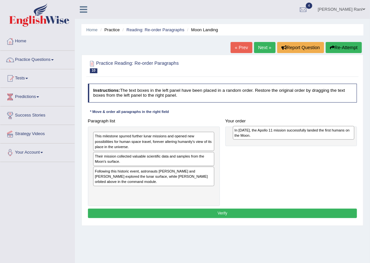
drag, startPoint x: 158, startPoint y: 172, endPoint x: 322, endPoint y: 132, distance: 168.9
click at [322, 132] on div "In 1969, the Apollo 11 mission successfully landed the first humans on the Moon." at bounding box center [293, 133] width 121 height 14
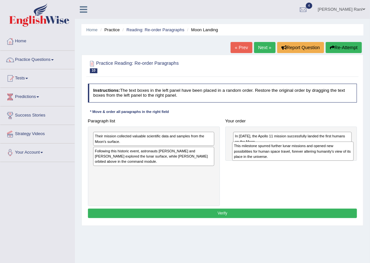
drag, startPoint x: 158, startPoint y: 143, endPoint x: 323, endPoint y: 157, distance: 165.6
click at [323, 157] on div "This milestone spurred further lunar missions and opened new possibilities for …" at bounding box center [292, 151] width 121 height 19
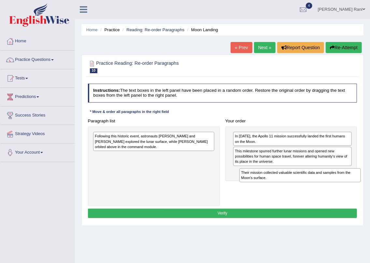
drag, startPoint x: 155, startPoint y: 135, endPoint x: 328, endPoint y: 180, distance: 178.8
click at [328, 180] on div "Their mission collected valuable scientific data and samples from the Moon's su…" at bounding box center [299, 175] width 121 height 14
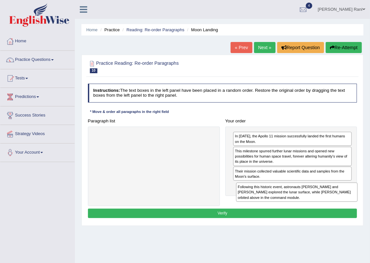
drag, startPoint x: 146, startPoint y: 141, endPoint x: 316, endPoint y: 204, distance: 180.7
click at [316, 204] on div "Paragraph list Following this historic event, astronauts Neil Armstrong and Buz…" at bounding box center [222, 161] width 275 height 90
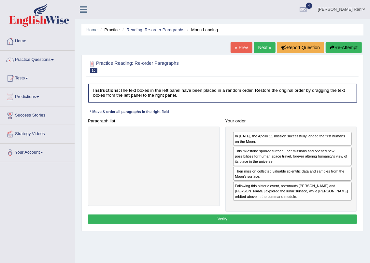
click at [248, 218] on button "Verify" at bounding box center [222, 218] width 269 height 9
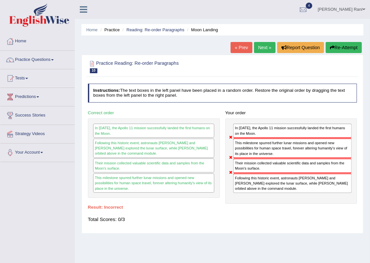
click at [273, 47] on div "« Prev Next » Report Question Re-Attempt" at bounding box center [296, 48] width 133 height 13
click at [270, 47] on link "Next »" at bounding box center [264, 47] width 21 height 11
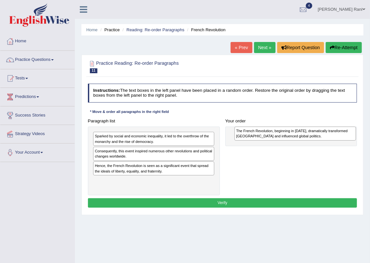
drag, startPoint x: 125, startPoint y: 156, endPoint x: 293, endPoint y: 138, distance: 168.6
click at [293, 138] on div "The French Revolution, beginning in [DATE], dramatically transformed [GEOGRAPHI…" at bounding box center [294, 134] width 121 height 14
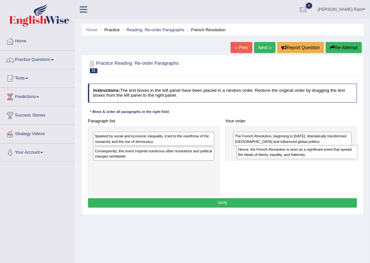
drag, startPoint x: 115, startPoint y: 169, endPoint x: 284, endPoint y: 158, distance: 170.2
click at [284, 158] on div "Hence, the French Revolution is seen as a significant event that spread the ide…" at bounding box center [296, 152] width 121 height 14
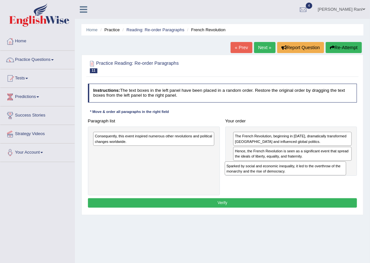
drag, startPoint x: 163, startPoint y: 139, endPoint x: 320, endPoint y: 178, distance: 161.7
click at [320, 177] on div "Paragraph list Sparked by social and economic inequality, it led to the overthr…" at bounding box center [222, 155] width 275 height 79
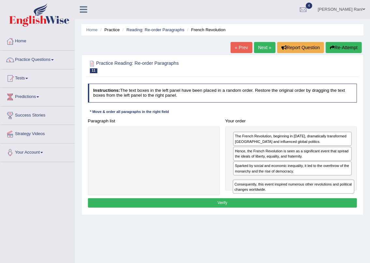
drag, startPoint x: 117, startPoint y: 136, endPoint x: 283, endPoint y: 195, distance: 175.9
click at [283, 195] on div "Instructions: The text boxes in the left panel have been placed in a random ord…" at bounding box center [222, 146] width 272 height 131
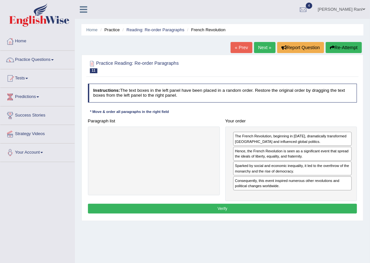
click at [227, 207] on button "Verify" at bounding box center [222, 208] width 269 height 9
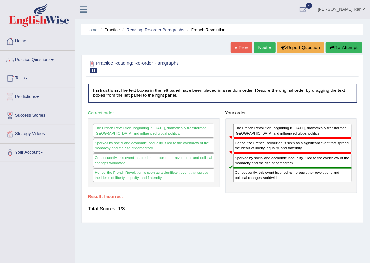
drag, startPoint x: 258, startPoint y: 57, endPoint x: 254, endPoint y: 69, distance: 13.5
click at [257, 49] on link "Next »" at bounding box center [264, 47] width 21 height 11
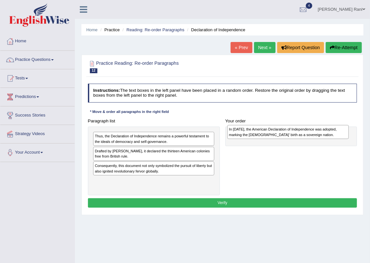
drag, startPoint x: 126, startPoint y: 183, endPoint x: 285, endPoint y: 133, distance: 166.7
click at [285, 133] on div "In [DATE], the American Declaration of Independence was adopted, marking the [D…" at bounding box center [287, 132] width 121 height 14
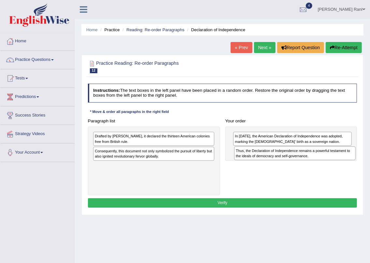
drag, startPoint x: 106, startPoint y: 136, endPoint x: 273, endPoint y: 156, distance: 168.5
click at [273, 156] on div "Thus, the Declaration of Independence remains a powerful testament to the ideal…" at bounding box center [294, 153] width 121 height 14
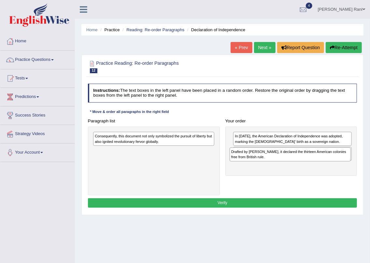
drag, startPoint x: 151, startPoint y: 138, endPoint x: 312, endPoint y: 159, distance: 163.1
click at [312, 159] on div "Drafted by Thomas Jefferson, it declared the thirteen American colonies free fr…" at bounding box center [289, 154] width 121 height 14
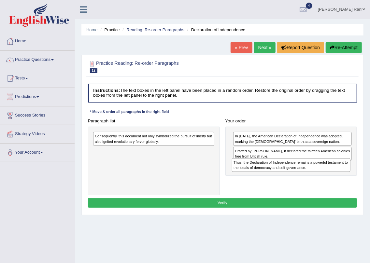
drag, startPoint x: 297, startPoint y: 154, endPoint x: 297, endPoint y: 173, distance: 18.9
click at [297, 173] on div "In 1776, the American Declaration of Independence was adopted, marking the Unit…" at bounding box center [291, 151] width 132 height 49
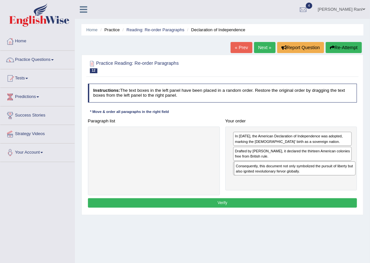
drag, startPoint x: 152, startPoint y: 140, endPoint x: 319, endPoint y: 178, distance: 171.5
click at [319, 178] on div "Paragraph list Consequently, this document not only symbolized the pursuit of l…" at bounding box center [222, 155] width 275 height 79
drag, startPoint x: 278, startPoint y: 165, endPoint x: 287, endPoint y: 189, distance: 26.2
click at [287, 189] on div "In 1776, the American Declaration of Independence was adopted, marking the Unit…" at bounding box center [291, 159] width 132 height 64
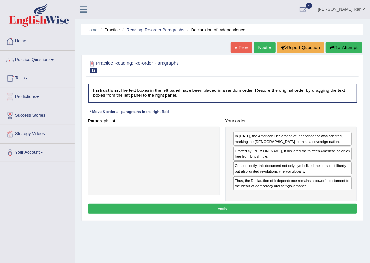
click at [237, 209] on button "Verify" at bounding box center [222, 208] width 269 height 9
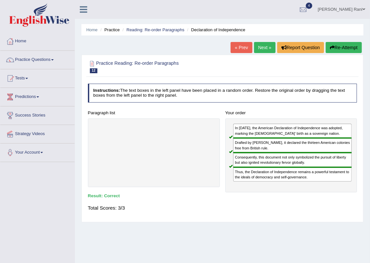
click at [264, 46] on link "Next »" at bounding box center [264, 47] width 21 height 11
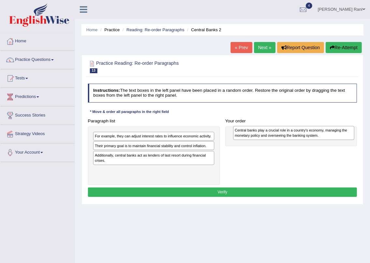
drag, startPoint x: 162, startPoint y: 150, endPoint x: 328, endPoint y: 136, distance: 166.5
click at [328, 136] on div "Central banks play a crucial role in a country's economy, managing the monetary…" at bounding box center [293, 133] width 121 height 14
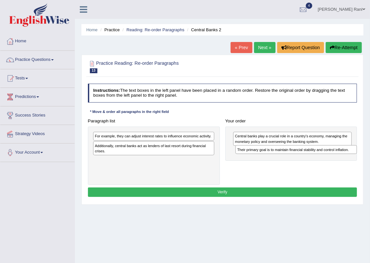
drag, startPoint x: 194, startPoint y: 148, endPoint x: 363, endPoint y: 157, distance: 169.2
click at [363, 157] on div "Practice Reading: Re-order Paragraphs 13 Central Banks 2 Instructions: The text…" at bounding box center [222, 130] width 282 height 150
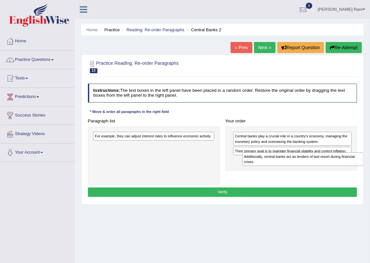
drag, startPoint x: 179, startPoint y: 146, endPoint x: 354, endPoint y: 164, distance: 176.4
click at [355, 164] on div "Additionally, central banks act as lenders of last resort during financial cris…" at bounding box center [302, 159] width 121 height 14
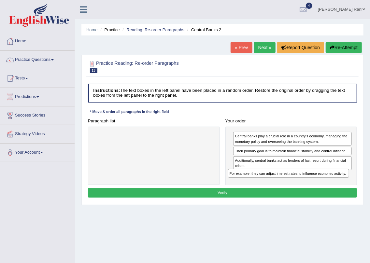
drag, startPoint x: 163, startPoint y: 133, endPoint x: 323, endPoint y: 180, distance: 166.4
click at [323, 180] on div "Paragraph list For example, they can adjust interest rates to influence economi…" at bounding box center [222, 150] width 275 height 69
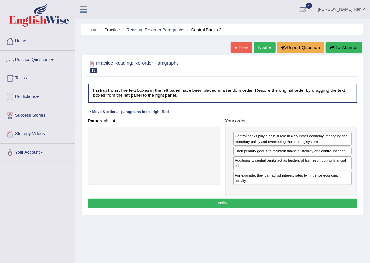
click at [225, 202] on button "Verify" at bounding box center [222, 203] width 269 height 9
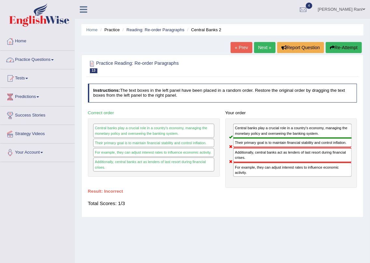
click at [258, 45] on link "Next »" at bounding box center [264, 47] width 21 height 11
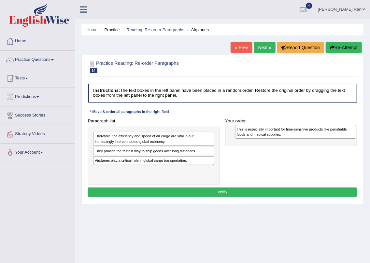
drag, startPoint x: 181, startPoint y: 154, endPoint x: 349, endPoint y: 133, distance: 169.5
click at [349, 133] on div "This is especially important for time-sensitive products like perishable foods …" at bounding box center [295, 132] width 121 height 14
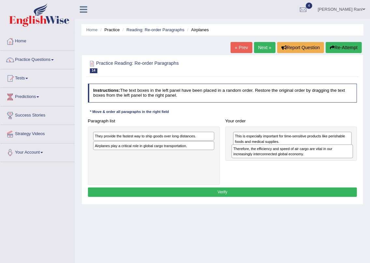
drag, startPoint x: 159, startPoint y: 136, endPoint x: 323, endPoint y: 153, distance: 165.3
click at [323, 153] on div "Therefore, the efficiency and speed of air cargo are vital in our increasingly …" at bounding box center [291, 151] width 121 height 14
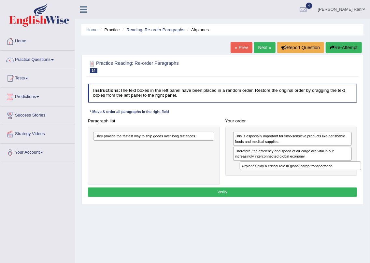
drag, startPoint x: 164, startPoint y: 145, endPoint x: 337, endPoint y: 173, distance: 176.1
click at [337, 173] on div "Paragraph list They provide the fastest way to ship goods over long distances. …" at bounding box center [222, 150] width 275 height 69
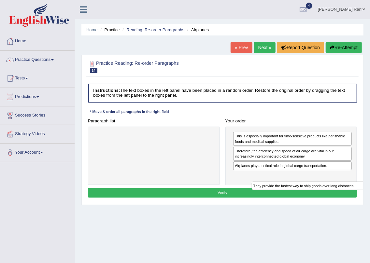
drag, startPoint x: 158, startPoint y: 133, endPoint x: 346, endPoint y: 190, distance: 196.2
click at [349, 190] on div "Instructions: The text boxes in the left panel have been placed in a random ord…" at bounding box center [222, 141] width 272 height 121
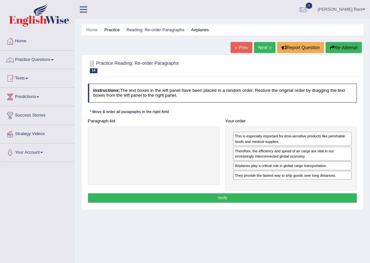
click at [217, 199] on button "Verify" at bounding box center [222, 197] width 269 height 9
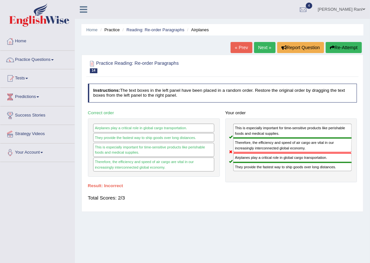
click at [262, 47] on link "Next »" at bounding box center [264, 47] width 21 height 11
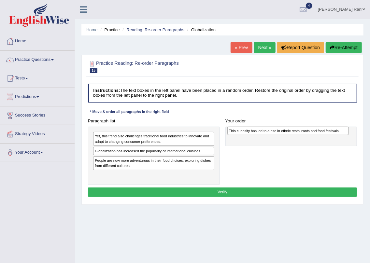
drag, startPoint x: 130, startPoint y: 153, endPoint x: 289, endPoint y: 135, distance: 160.2
click at [289, 135] on div "This curiosity has led to a rise in ethnic restaurants and food festivals." at bounding box center [287, 131] width 121 height 9
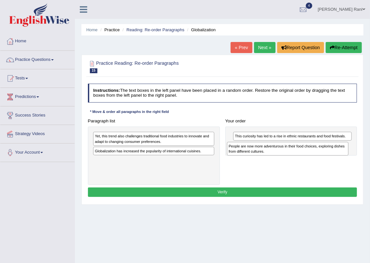
drag, startPoint x: 156, startPoint y: 163, endPoint x: 314, endPoint y: 153, distance: 159.1
click at [314, 153] on div "People are now more adventurous in their food choices, exploring dishes from di…" at bounding box center [287, 149] width 121 height 14
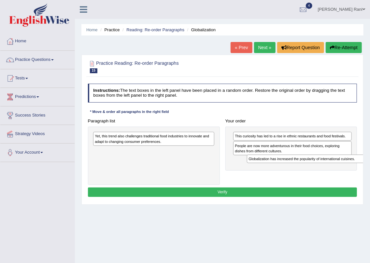
drag, startPoint x: 131, startPoint y: 151, endPoint x: 313, endPoint y: 166, distance: 182.8
click at [313, 166] on div "Paragraph list Yet, this trend also challenges traditional food industries to i…" at bounding box center [222, 150] width 275 height 69
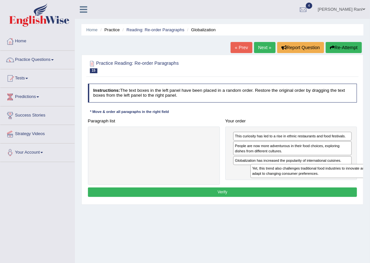
drag, startPoint x: 164, startPoint y: 138, endPoint x: 338, endPoint y: 178, distance: 178.3
click at [339, 178] on div "Paragraph list Yet, this trend also challenges traditional food industries to i…" at bounding box center [222, 150] width 275 height 69
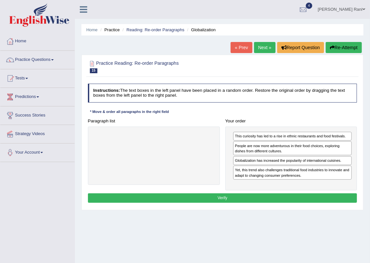
click at [253, 199] on button "Verify" at bounding box center [222, 197] width 269 height 9
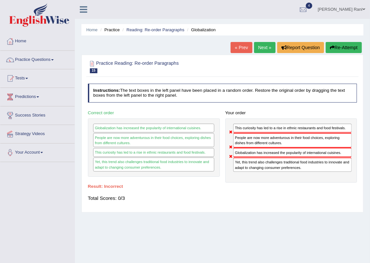
click at [237, 50] on link "« Prev" at bounding box center [240, 47] width 21 height 11
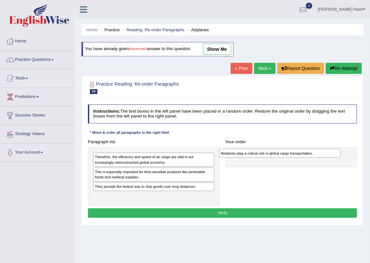
drag, startPoint x: 138, startPoint y: 197, endPoint x: 288, endPoint y: 156, distance: 155.8
click at [288, 156] on div "Airplanes play a critical role in global cargo transportation." at bounding box center [279, 153] width 121 height 9
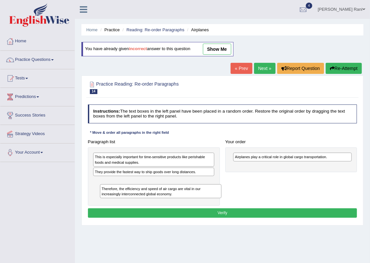
drag, startPoint x: 131, startPoint y: 160, endPoint x: 140, endPoint y: 200, distance: 41.1
click at [140, 200] on div "Therefore, the efficiency and speed of air cargo are vital in our increasingly …" at bounding box center [154, 176] width 132 height 58
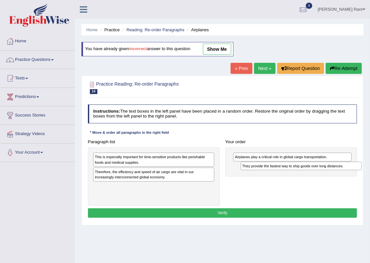
drag, startPoint x: 133, startPoint y: 172, endPoint x: 308, endPoint y: 170, distance: 174.4
click at [308, 170] on div "Paragraph list This is especially important for time-sensitive products like pe…" at bounding box center [222, 171] width 275 height 69
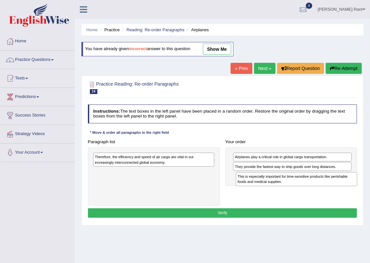
drag, startPoint x: 166, startPoint y: 156, endPoint x: 336, endPoint y: 182, distance: 171.2
click at [336, 182] on div "This is especially important for time-sensitive products like perishable foods …" at bounding box center [296, 179] width 121 height 14
drag, startPoint x: 89, startPoint y: 158, endPoint x: 158, endPoint y: 169, distance: 69.6
click at [159, 169] on div "Therefore, the efficiency and speed of air cargo are vital in our increasingly …" at bounding box center [154, 176] width 132 height 58
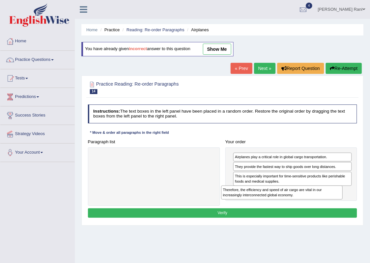
drag, startPoint x: 153, startPoint y: 158, endPoint x: 312, endPoint y: 197, distance: 163.9
click at [309, 198] on div "Therefore, the efficiency and speed of air cargo are vital in our increasingly …" at bounding box center [281, 193] width 121 height 14
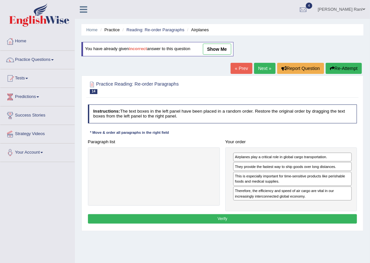
click at [257, 215] on button "Verify" at bounding box center [222, 218] width 269 height 9
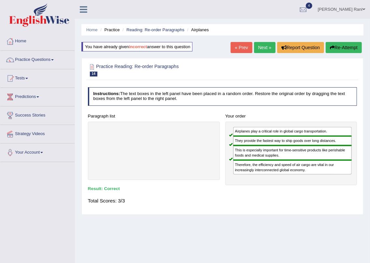
click at [264, 47] on link "Next »" at bounding box center [264, 47] width 21 height 11
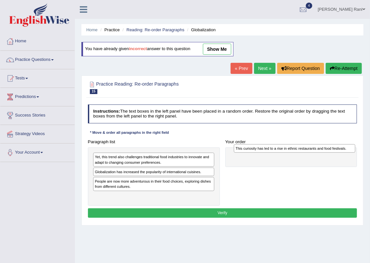
drag, startPoint x: 105, startPoint y: 172, endPoint x: 272, endPoint y: 150, distance: 168.4
click at [272, 150] on div "This curiosity has led to a rise in ethnic restaurants and food festivals." at bounding box center [294, 148] width 121 height 9
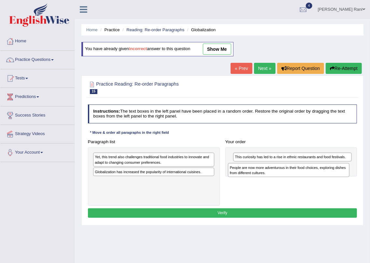
drag, startPoint x: 127, startPoint y: 186, endPoint x: 287, endPoint y: 176, distance: 160.4
click at [287, 176] on div "People are now more adventurous in their food choices, exploring dishes from di…" at bounding box center [288, 170] width 121 height 14
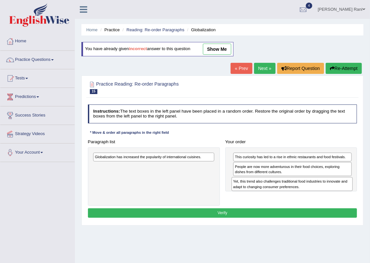
drag, startPoint x: 135, startPoint y: 160, endPoint x: 299, endPoint y: 189, distance: 166.9
click at [299, 189] on div "Paragraph list Yet, this trend also challenges traditional food industries to i…" at bounding box center [222, 171] width 275 height 69
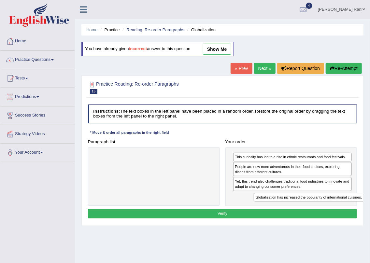
drag, startPoint x: 122, startPoint y: 156, endPoint x: 306, endPoint y: 206, distance: 190.3
click at [306, 206] on div "Instructions: The text boxes in the left panel have been placed in a random ord…" at bounding box center [222, 162] width 272 height 121
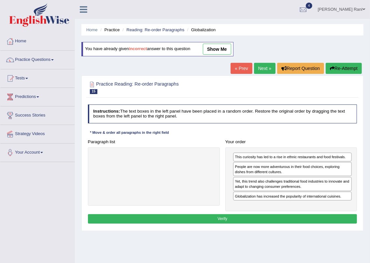
click at [224, 215] on button "Verify" at bounding box center [222, 218] width 269 height 9
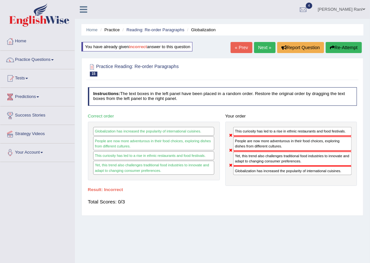
click at [235, 50] on link "« Prev" at bounding box center [240, 47] width 21 height 11
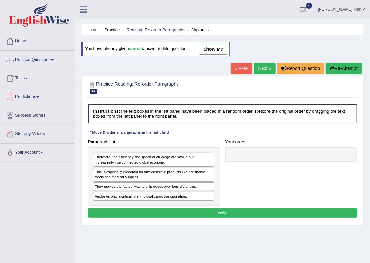
click at [259, 68] on link "Next »" at bounding box center [264, 68] width 21 height 11
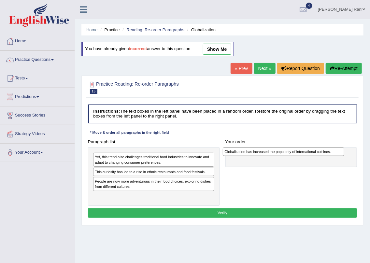
drag, startPoint x: 140, startPoint y: 182, endPoint x: 294, endPoint y: 155, distance: 156.4
click at [294, 155] on div "Globalization has increased the popularity of international cuisines." at bounding box center [283, 151] width 121 height 9
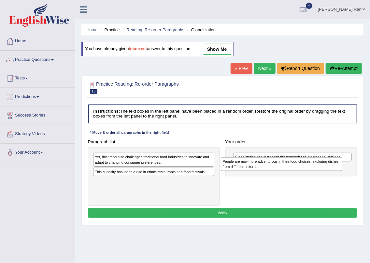
drag, startPoint x: 175, startPoint y: 184, endPoint x: 327, endPoint y: 168, distance: 152.9
click at [327, 168] on div "People are now more adventurous in their food choices, exploring dishes from di…" at bounding box center [281, 164] width 121 height 14
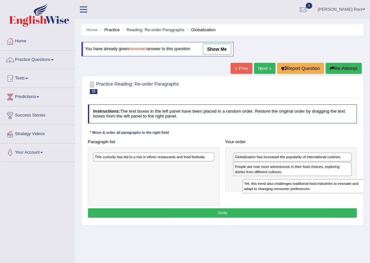
drag, startPoint x: 103, startPoint y: 166, endPoint x: 280, endPoint y: 200, distance: 180.3
click at [280, 200] on div "Paragraph list Yet, this trend also challenges traditional food industries to i…" at bounding box center [222, 171] width 275 height 69
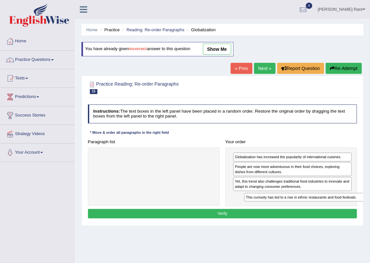
drag, startPoint x: 158, startPoint y: 159, endPoint x: 337, endPoint y: 210, distance: 185.9
click at [337, 210] on div "Instructions: The text boxes in the left panel have been placed in a random ord…" at bounding box center [222, 162] width 272 height 121
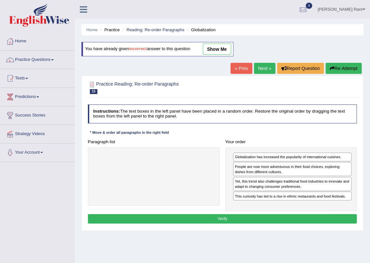
click at [222, 214] on button "Verify" at bounding box center [222, 218] width 269 height 9
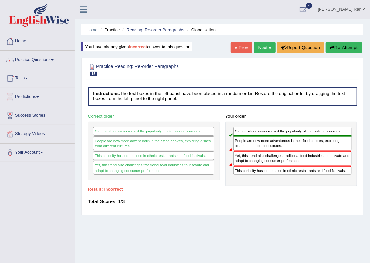
click at [257, 47] on link "Next »" at bounding box center [264, 47] width 21 height 11
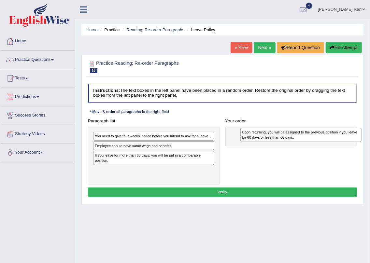
drag, startPoint x: 114, startPoint y: 149, endPoint x: 287, endPoint y: 138, distance: 173.5
click at [287, 138] on div "Upon returning, you will be assigned to the previous position if you leave for …" at bounding box center [300, 135] width 121 height 14
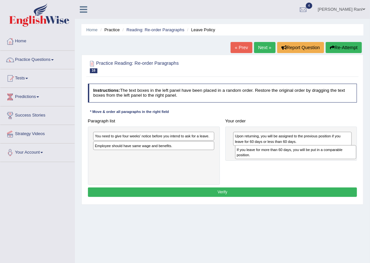
drag, startPoint x: 161, startPoint y: 154, endPoint x: 330, endPoint y: 154, distance: 168.3
click at [330, 154] on div "If you leave for more than 60 days, you will be put in a comparable position." at bounding box center [295, 152] width 121 height 14
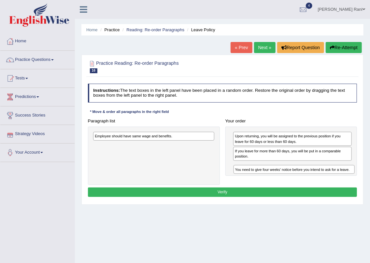
drag, startPoint x: 96, startPoint y: 135, endPoint x: 265, endPoint y: 175, distance: 173.3
click at [265, 175] on div "Paragraph list You need to give four weeks' notice before you intend to ask for…" at bounding box center [222, 150] width 275 height 69
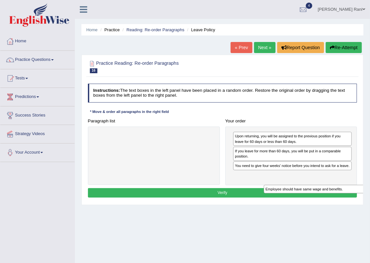
drag, startPoint x: 136, startPoint y: 136, endPoint x: 337, endPoint y: 195, distance: 208.8
click at [338, 197] on div "Instructions: The text boxes in the left panel have been placed in a random ord…" at bounding box center [222, 141] width 272 height 121
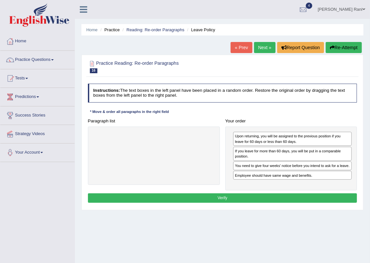
click at [223, 195] on button "Verify" at bounding box center [222, 197] width 269 height 9
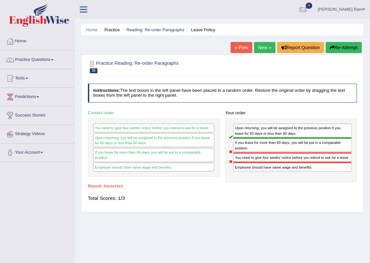
click at [233, 51] on link "« Prev" at bounding box center [240, 47] width 21 height 11
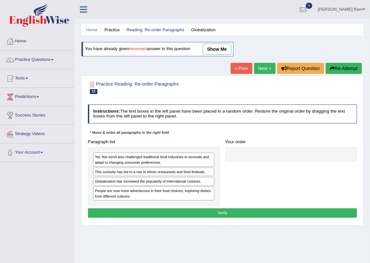
click at [265, 71] on link "Next »" at bounding box center [264, 68] width 21 height 11
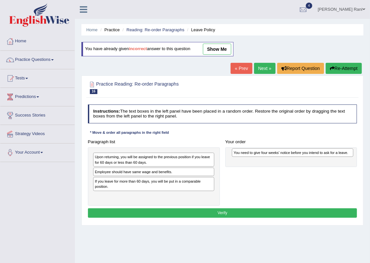
drag, startPoint x: 114, startPoint y: 157, endPoint x: 277, endPoint y: 156, distance: 163.4
click at [277, 156] on div "You need to give four weeks' notice before you intend to ask for a leave." at bounding box center [292, 152] width 121 height 9
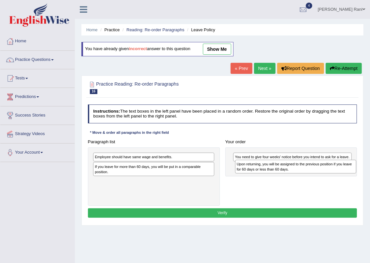
drag, startPoint x: 148, startPoint y: 155, endPoint x: 317, endPoint y: 166, distance: 168.6
click at [317, 166] on div "Upon returning, you will be assigned to the previous position if you leave for …" at bounding box center [295, 167] width 121 height 14
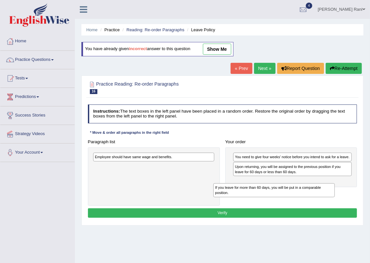
drag, startPoint x: 187, startPoint y: 166, endPoint x: 373, endPoint y: 186, distance: 187.2
click at [369, 194] on html "Toggle navigation Home Practice Questions Speaking Practice Read Aloud Repeat S…" at bounding box center [185, 131] width 370 height 263
drag, startPoint x: 111, startPoint y: 167, endPoint x: 296, endPoint y: 188, distance: 185.7
click at [296, 188] on div "If you leave for more than 60 days, you will be put in a comparable position." at bounding box center [309, 183] width 121 height 14
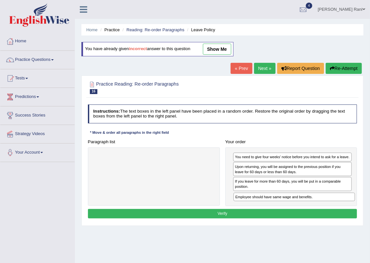
drag, startPoint x: 156, startPoint y: 154, endPoint x: 323, endPoint y: 203, distance: 173.9
click at [323, 203] on div "Paragraph list Employee should have same wage and benefits. Correct order You n…" at bounding box center [222, 171] width 275 height 69
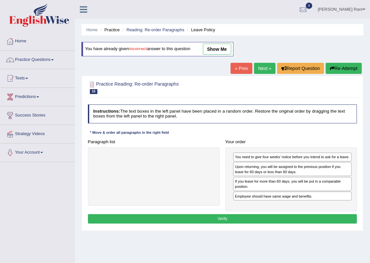
click at [227, 220] on button "Verify" at bounding box center [222, 218] width 269 height 9
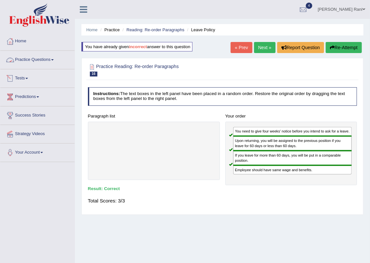
click at [35, 61] on link "Practice Questions" at bounding box center [37, 59] width 74 height 16
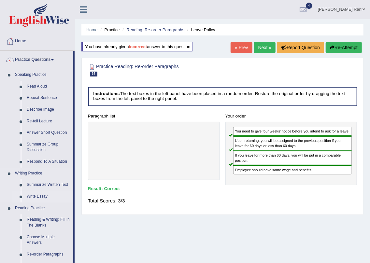
click at [37, 195] on link "Write Essay" at bounding box center [48, 197] width 49 height 12
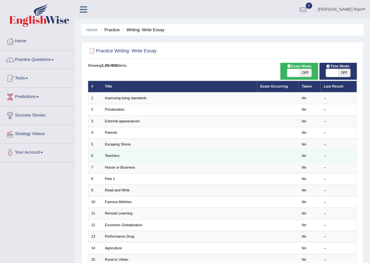
click at [129, 155] on td "Teachers" at bounding box center [179, 155] width 155 height 11
drag, startPoint x: 97, startPoint y: 154, endPoint x: 100, endPoint y: 158, distance: 4.9
click at [99, 158] on td "6" at bounding box center [95, 155] width 14 height 11
click at [108, 154] on link "Teachers" at bounding box center [112, 156] width 15 height 4
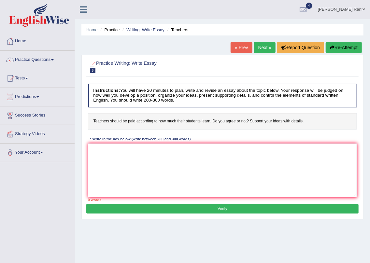
drag, startPoint x: 277, startPoint y: 27, endPoint x: 201, endPoint y: 6, distance: 78.8
click at [221, 11] on ul "[PERSON_NAME] Rani Toggle navigation Username: neelamrani_parramatta Access Typ…" at bounding box center [266, 9] width 206 height 19
click at [103, 148] on textarea at bounding box center [222, 171] width 269 height 54
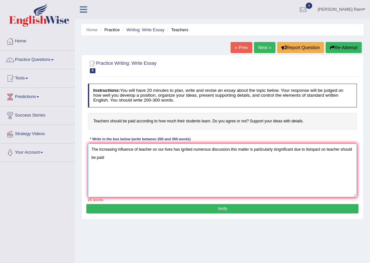
click at [92, 166] on textarea "The increasing influence of teacher on our lives has ignited numerous discussio…" at bounding box center [222, 171] width 269 height 54
click at [92, 165] on textarea "The increasing influence of teacher on our lives has ignited numerous discussio…" at bounding box center [222, 171] width 269 height 54
click at [113, 158] on textarea "The increasing influence of teacher on our lives has ignited numerous discussio…" at bounding box center [222, 171] width 269 height 54
click at [95, 164] on textarea "The increasing influence of teacher on our lives has ignited numerous discussio…" at bounding box center [222, 171] width 269 height 54
click at [111, 159] on textarea "The increasing influence of teacher on our lives has ignited numerous discussio…" at bounding box center [222, 171] width 269 height 54
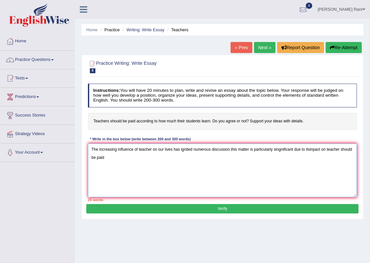
click at [231, 149] on textarea "The increasing influence of teacher on our lives has ignited numerous discussio…" at bounding box center [222, 171] width 269 height 54
click at [107, 157] on textarea "The increasing influence of teacher on our lives has ignited numerous discussio…" at bounding box center [222, 171] width 269 height 54
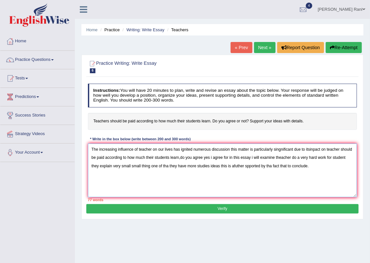
type textarea "The increasing influence of teacher on our lives has ignited numerous discussio…"
click at [231, 209] on button "Verify" at bounding box center [222, 208] width 272 height 9
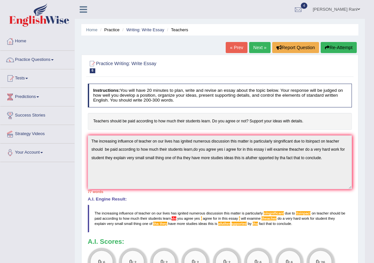
drag, startPoint x: 373, startPoint y: 199, endPoint x: 373, endPoint y: 216, distance: 17.9
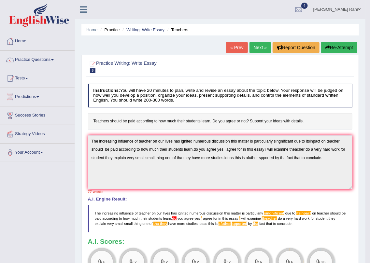
click at [233, 48] on link "« Prev" at bounding box center [236, 47] width 21 height 11
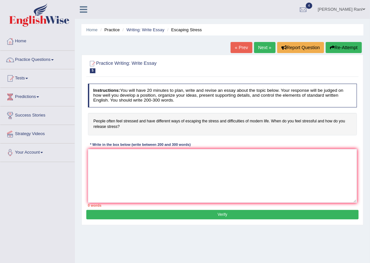
click at [233, 48] on link "« Prev" at bounding box center [240, 47] width 21 height 11
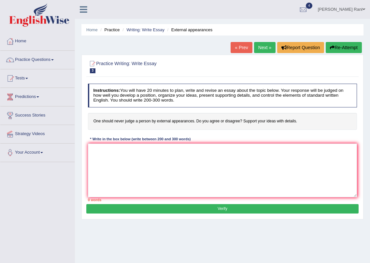
click at [233, 48] on link "« Prev" at bounding box center [240, 47] width 21 height 11
click at [343, 7] on link "[PERSON_NAME] Rani" at bounding box center [341, 8] width 57 height 17
